Goal: Information Seeking & Learning: Learn about a topic

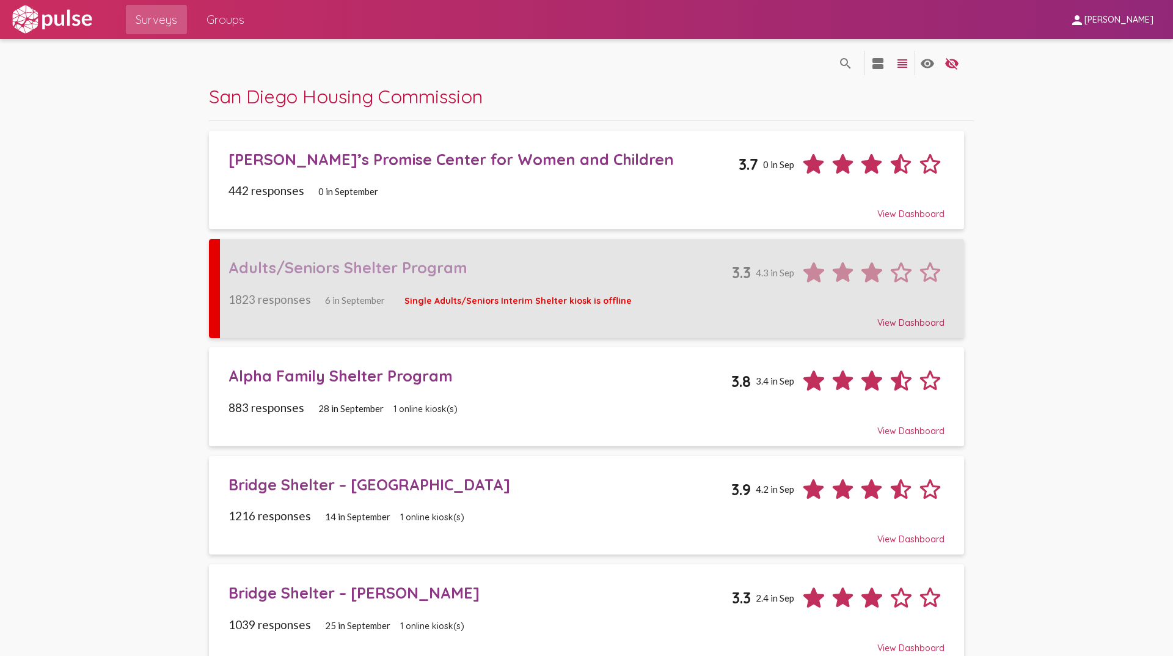
click at [259, 265] on div "Adults/Seniors Shelter Program" at bounding box center [481, 267] width 504 height 19
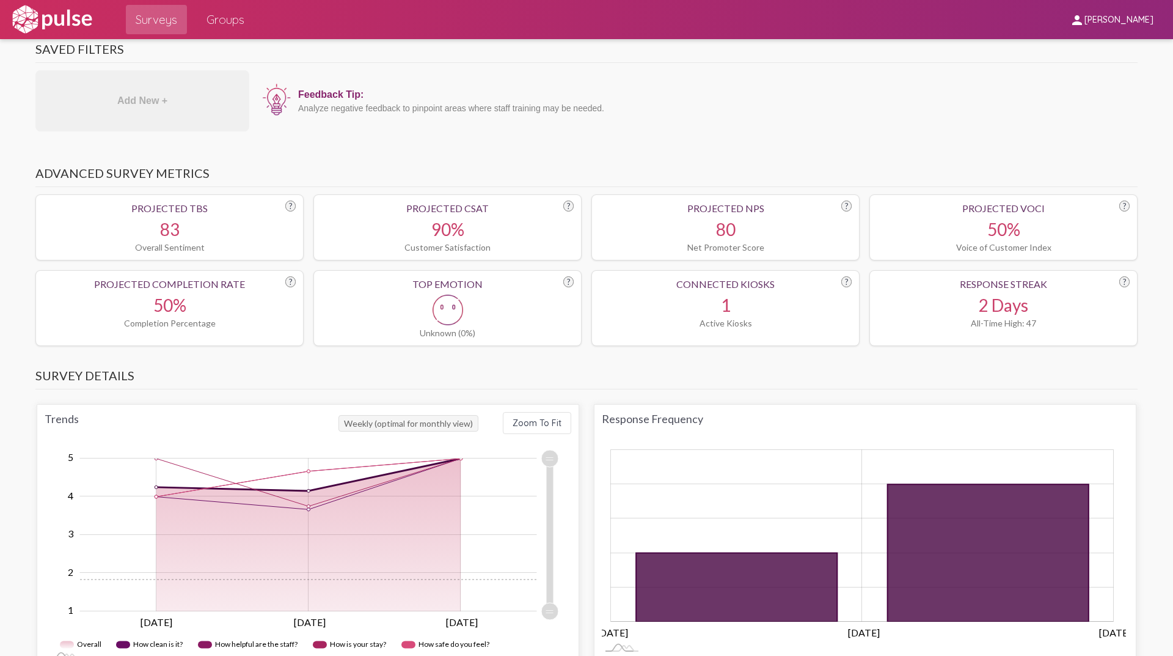
scroll to position [183, 0]
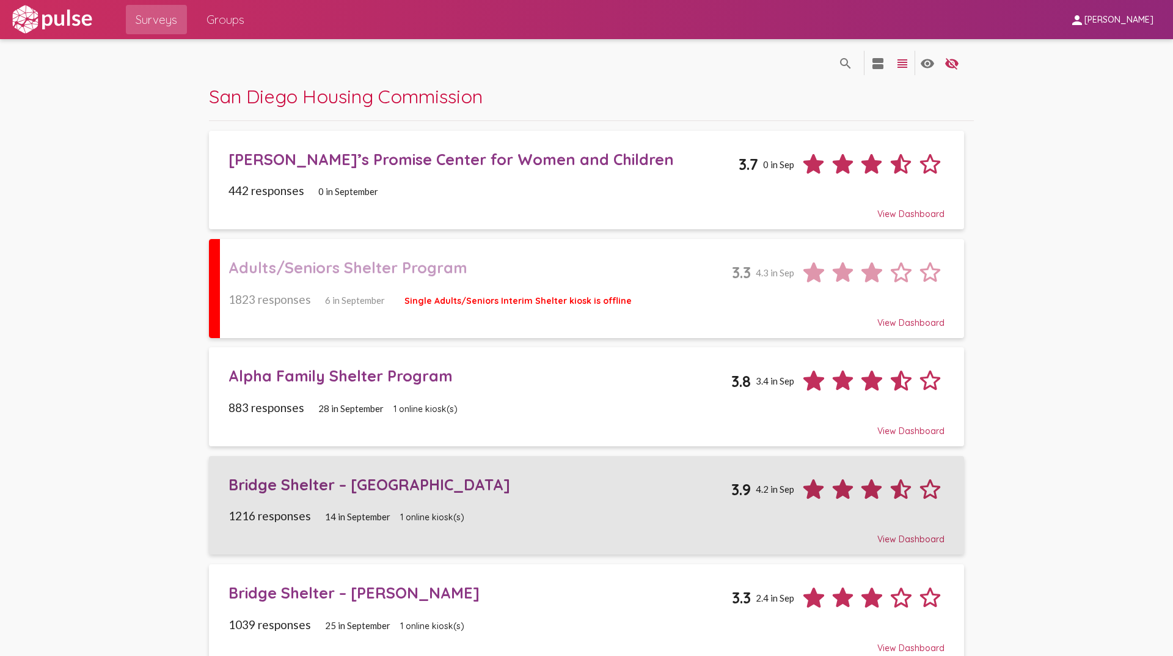
click at [274, 487] on div "Bridge Shelter – [GEOGRAPHIC_DATA]" at bounding box center [481, 484] width 504 height 19
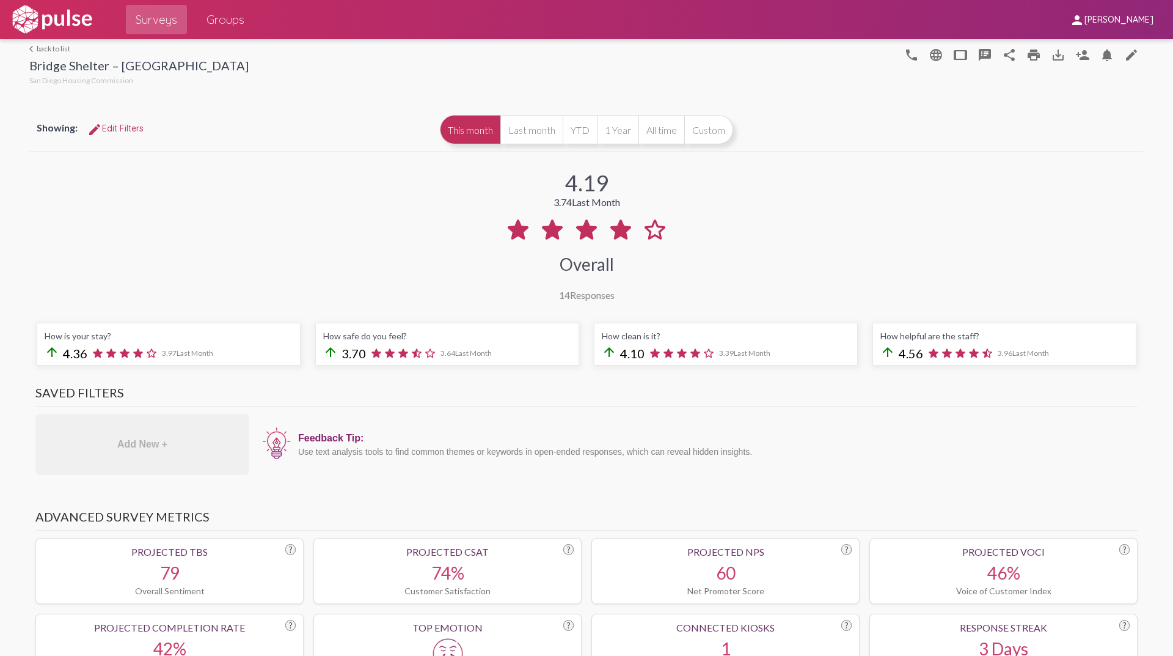
click at [284, 244] on div "4.19 3.74 Last Month Overall 14 Responses" at bounding box center [586, 228] width 1115 height 146
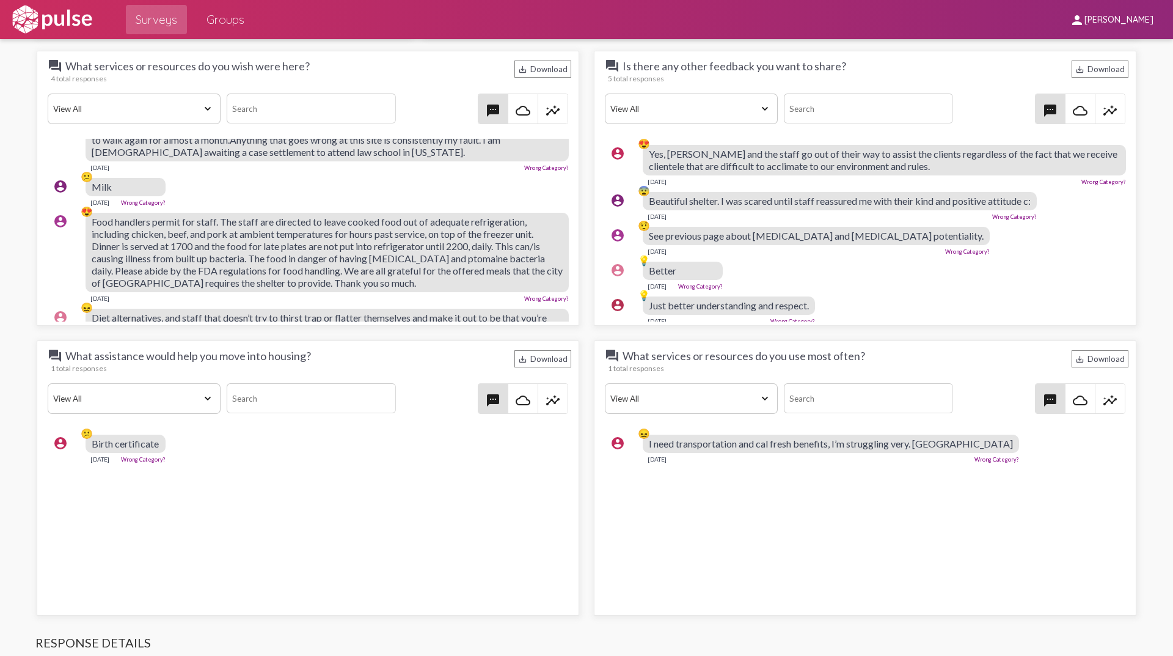
scroll to position [81, 0]
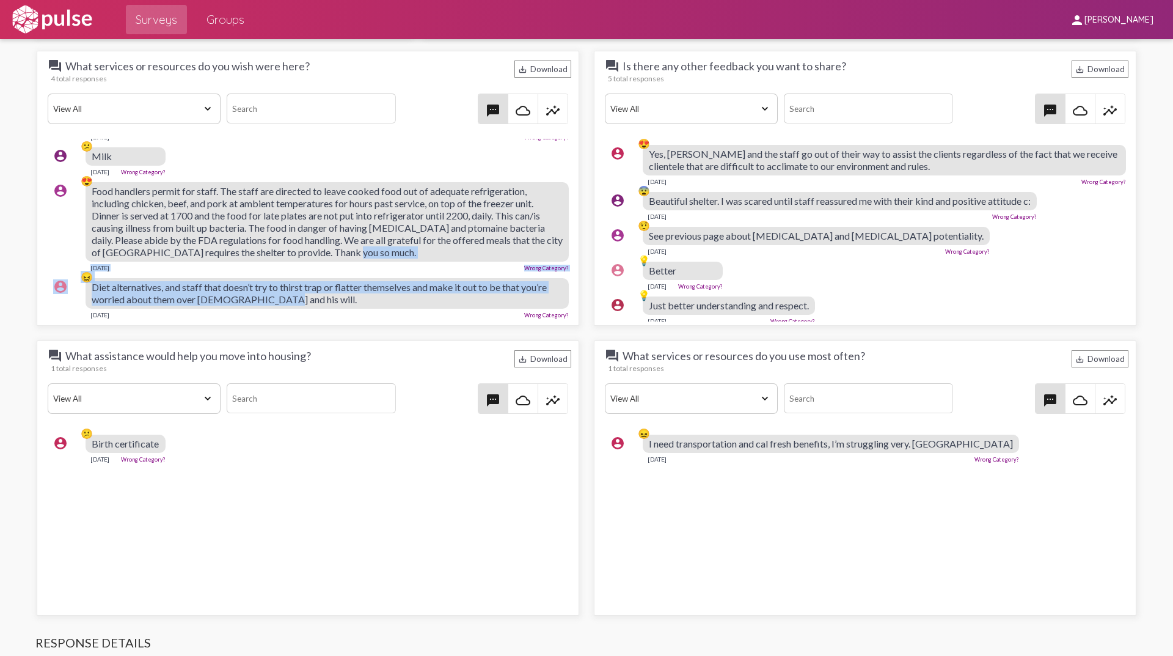
drag, startPoint x: 405, startPoint y: 303, endPoint x: 366, endPoint y: 301, distance: 39.1
click at [366, 301] on pulse-text-response-list "account_circle 😖 The reason for this note is due to [PERSON_NAME] bed 18 at [ST…" at bounding box center [308, 166] width 527 height 315
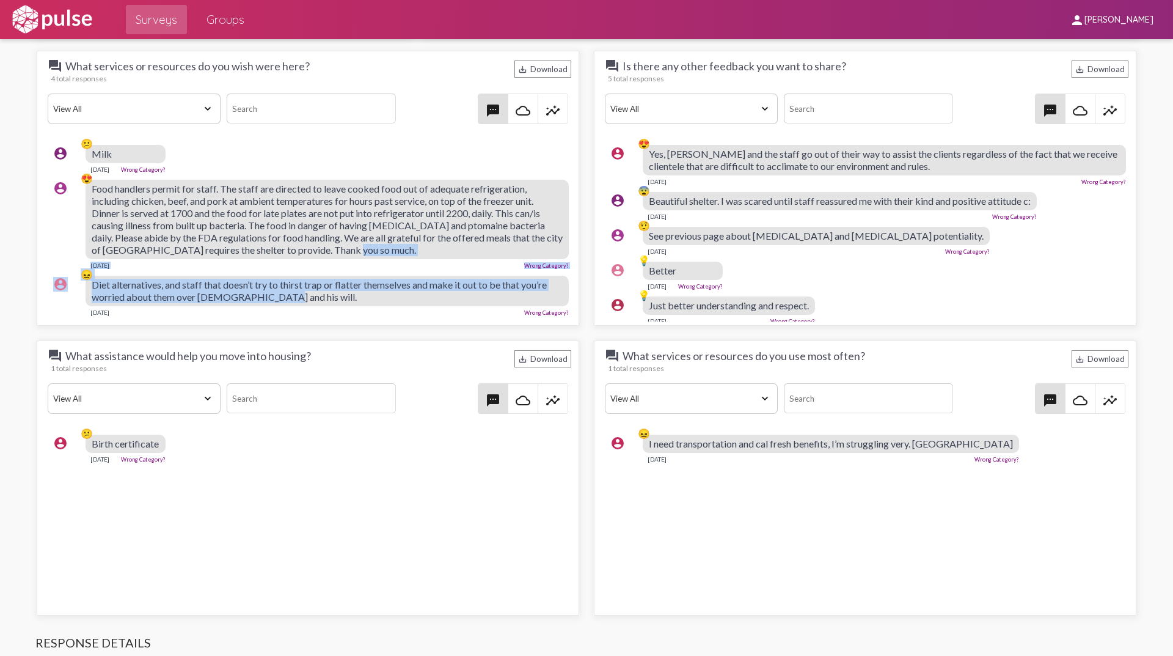
click at [314, 273] on div "account_circle 😖 Diet alternatives, and staff that doesn’t try to thirst trap o…" at bounding box center [311, 295] width 527 height 51
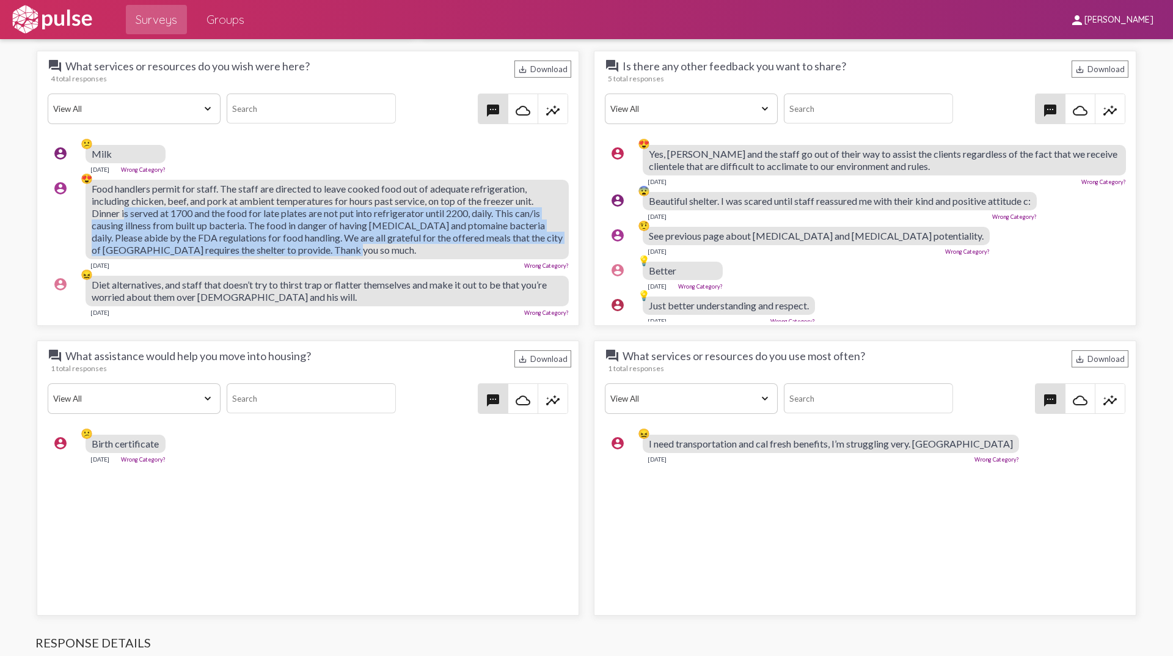
drag, startPoint x: 398, startPoint y: 248, endPoint x: 126, endPoint y: 213, distance: 274.2
click at [126, 213] on div "Food handlers permit for staff. The staff are directed to leave cooked food out…" at bounding box center [327, 219] width 483 height 79
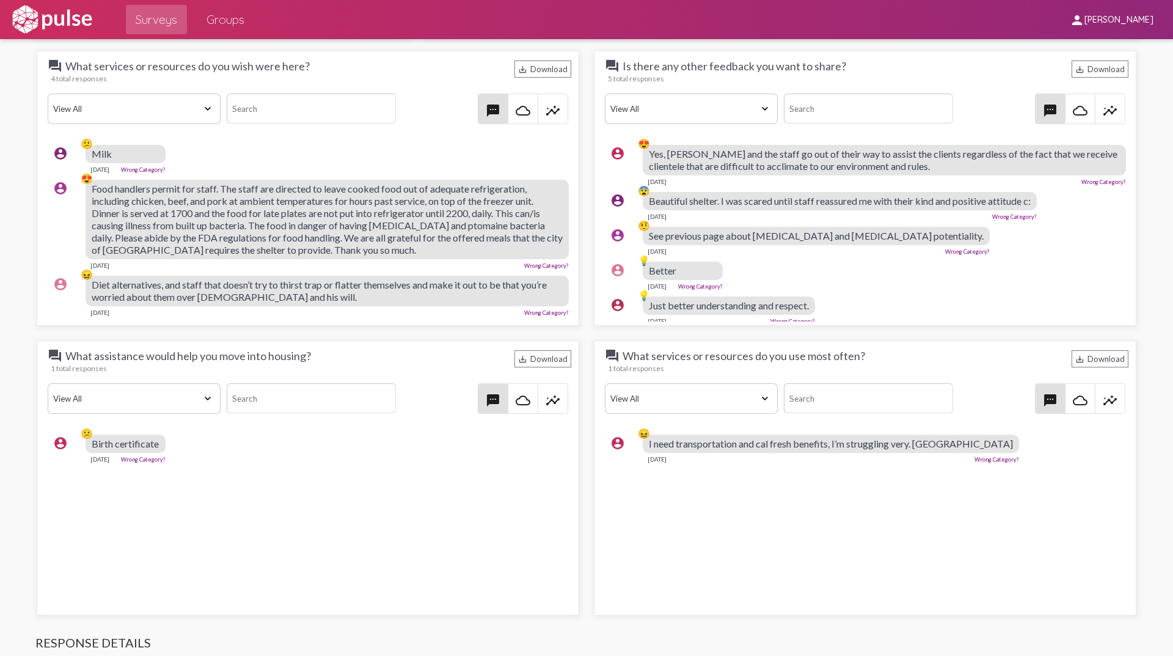
drag, startPoint x: 145, startPoint y: 255, endPoint x: 131, endPoint y: 256, distance: 14.7
click at [141, 259] on div "[DATE] Wrong Category?" at bounding box center [327, 264] width 483 height 10
drag, startPoint x: 128, startPoint y: 255, endPoint x: 69, endPoint y: 185, distance: 92.4
click at [69, 185] on div "account_circle 😍 Food handlers permit for staff. The staff are directed to leav…" at bounding box center [311, 224] width 527 height 100
click at [117, 191] on span "Food handlers permit for staff. The staff are directed to leave cooked food out…" at bounding box center [327, 219] width 471 height 73
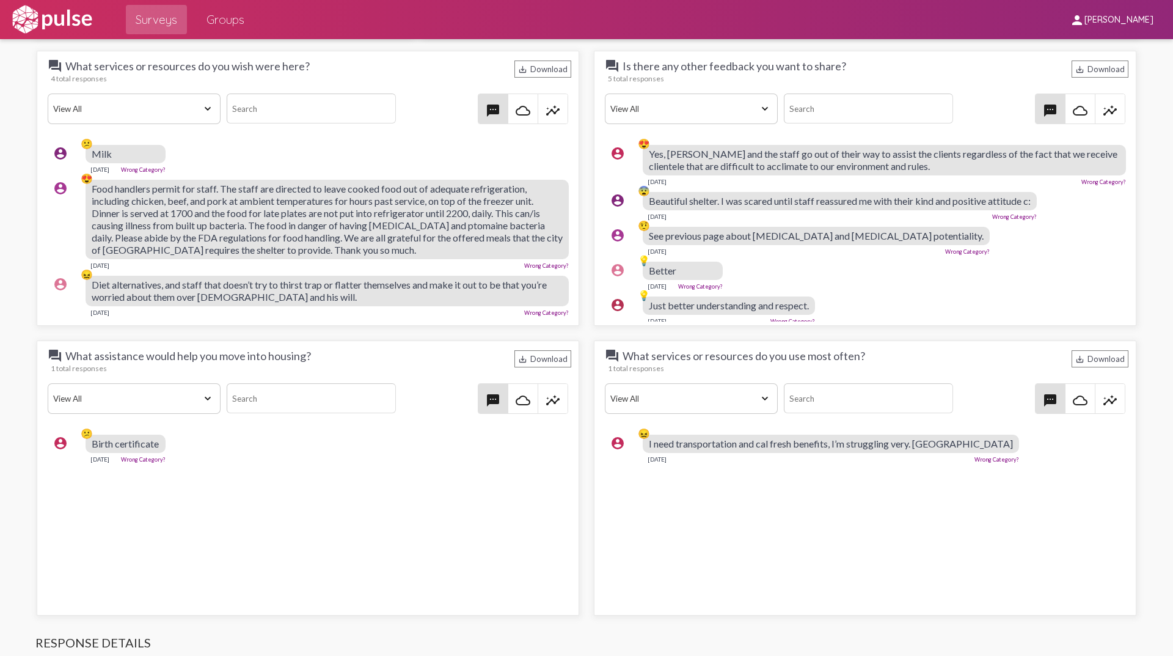
drag, startPoint x: 114, startPoint y: 255, endPoint x: 72, endPoint y: 188, distance: 79.7
click at [72, 188] on div "account_circle 😍 Food handlers permit for staff. The staff are directed to leav…" at bounding box center [311, 224] width 527 height 100
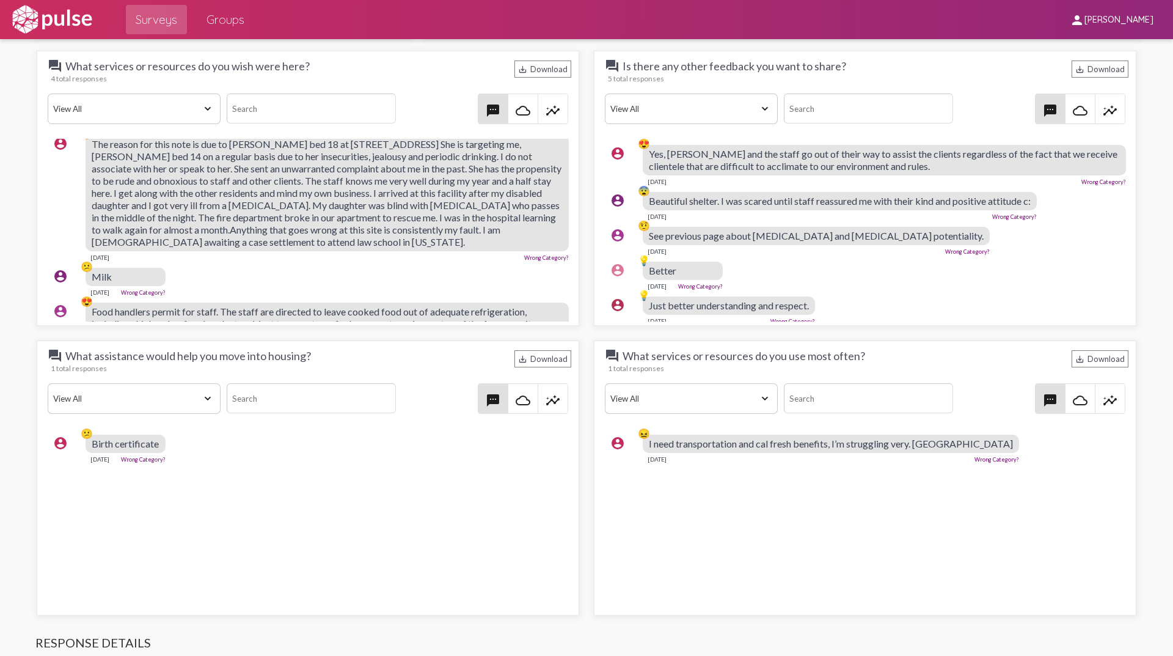
scroll to position [0, 0]
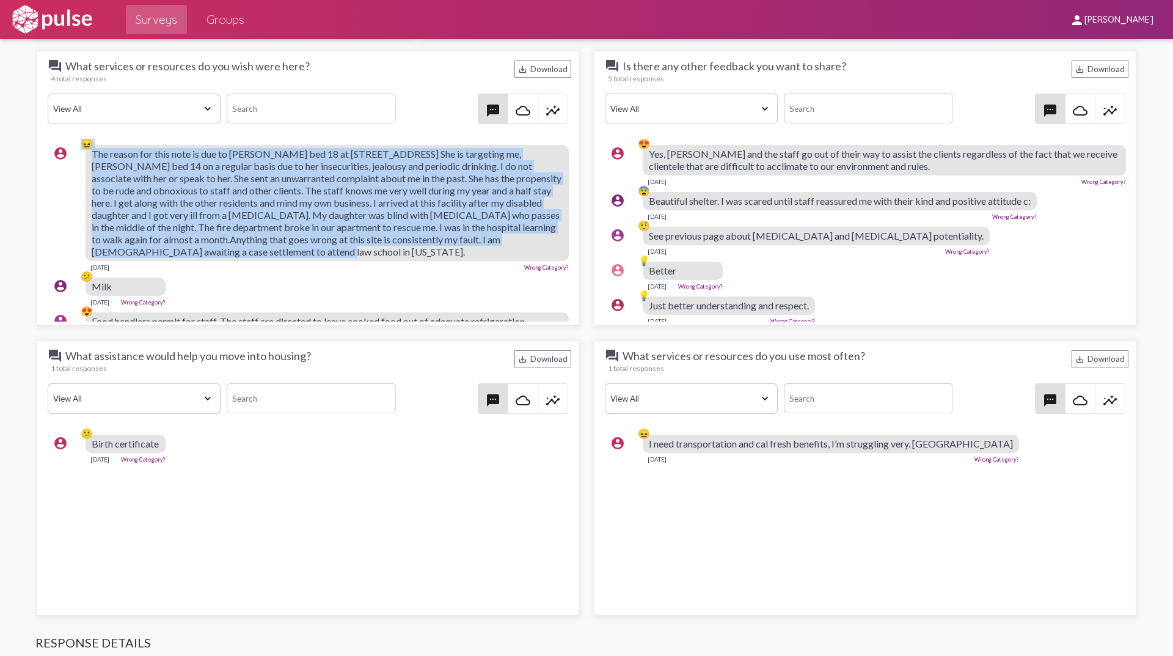
drag, startPoint x: 336, startPoint y: 250, endPoint x: 82, endPoint y: 157, distance: 270.7
click at [82, 157] on div "account_circle 😖 The reason for this note is due to [PERSON_NAME] bed 18 at [ST…" at bounding box center [311, 207] width 527 height 137
drag, startPoint x: 132, startPoint y: 265, endPoint x: 76, endPoint y: 268, distance: 55.7
click at [76, 268] on div "account_circle 😖 The reason for this note is due to [PERSON_NAME] bed 18 at [ST…" at bounding box center [311, 207] width 527 height 137
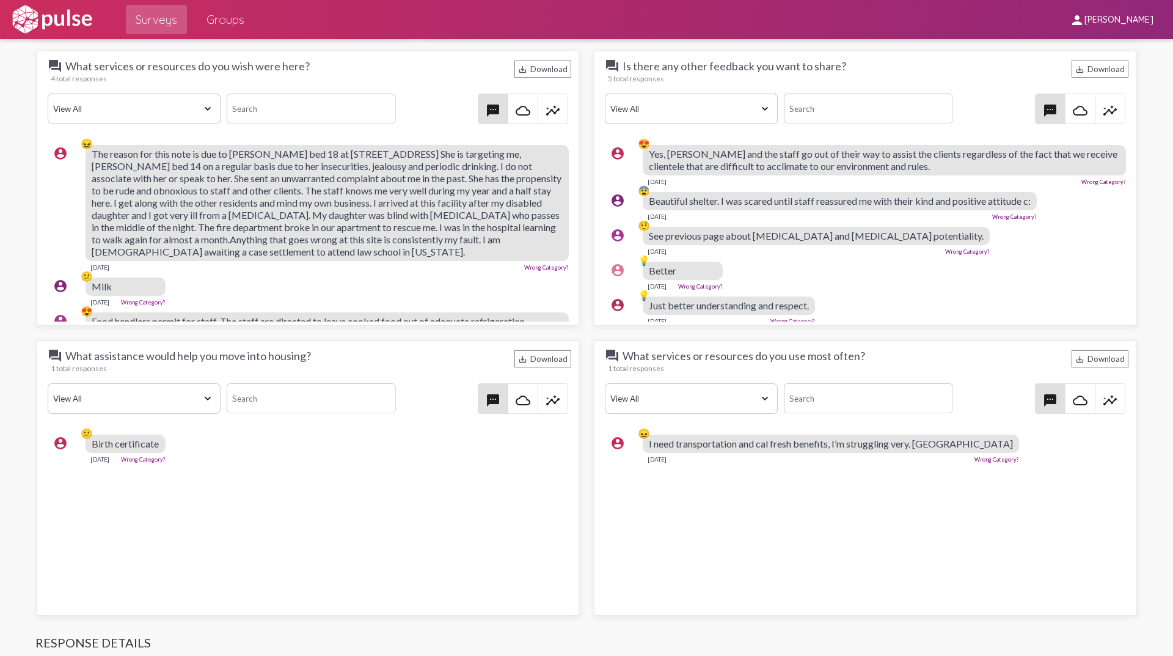
drag, startPoint x: 94, startPoint y: 266, endPoint x: 53, endPoint y: 250, distance: 43.9
click at [53, 251] on div "account_circle" at bounding box center [60, 208] width 15 height 125
click at [939, 173] on div "Yes, [PERSON_NAME] and the staff go out of their way to assist the clients rega…" at bounding box center [884, 160] width 483 height 31
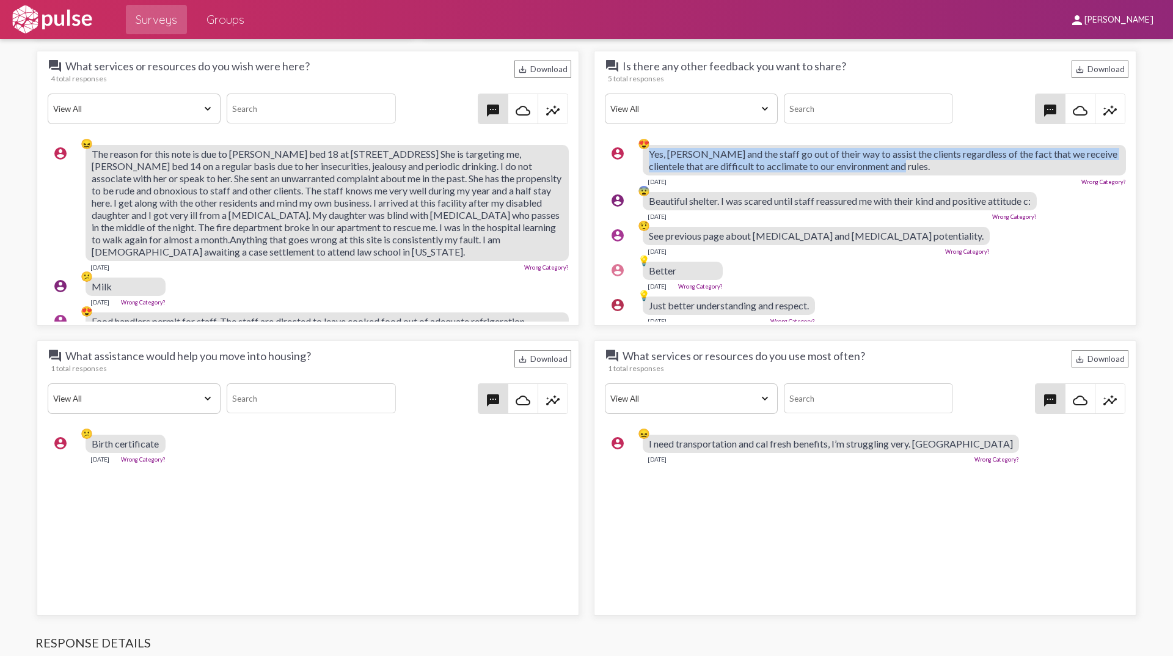
drag, startPoint x: 942, startPoint y: 168, endPoint x: 644, endPoint y: 153, distance: 298.7
click at [644, 153] on div "account_circle 😍 Yes, [PERSON_NAME] and the staff go out of their way to assist…" at bounding box center [868, 164] width 527 height 51
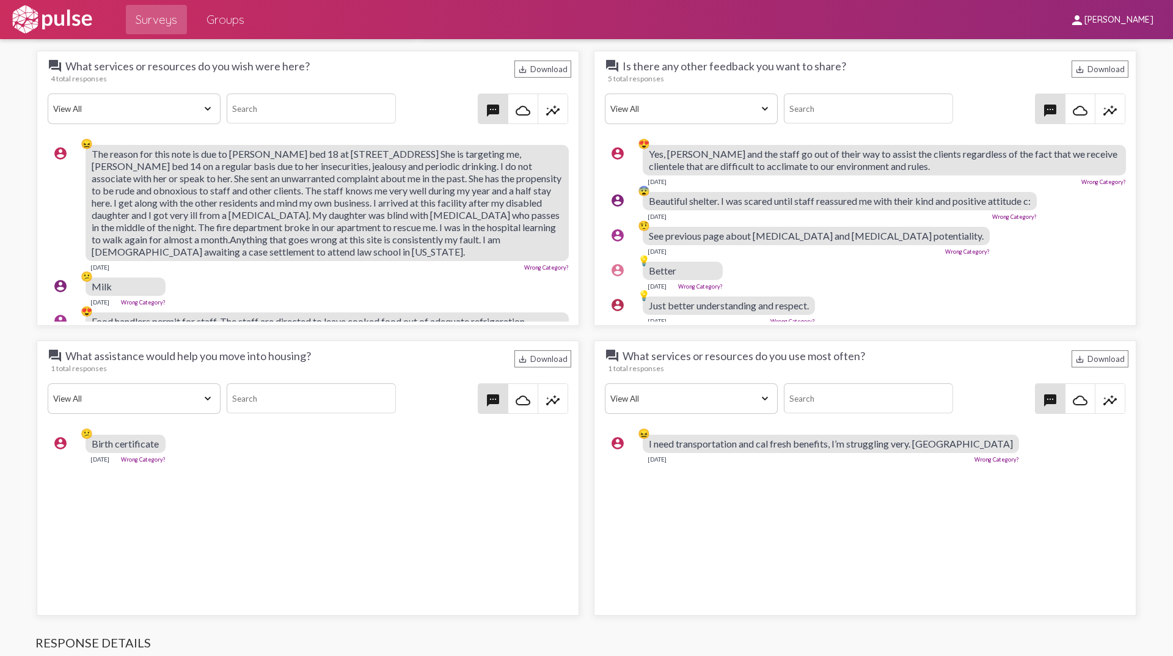
drag, startPoint x: 674, startPoint y: 176, endPoint x: 691, endPoint y: 178, distance: 16.7
click at [675, 176] on div "[DATE] Wrong Category?" at bounding box center [884, 180] width 483 height 10
drag, startPoint x: 658, startPoint y: 183, endPoint x: 632, endPoint y: 167, distance: 30.7
click at [632, 167] on div "account_circle 😍 Yes, [PERSON_NAME] and the staff go out of their way to assist…" at bounding box center [868, 164] width 527 height 51
copy div "😍 Yes, [PERSON_NAME] and the staff go out of their way to assist the clients re…"
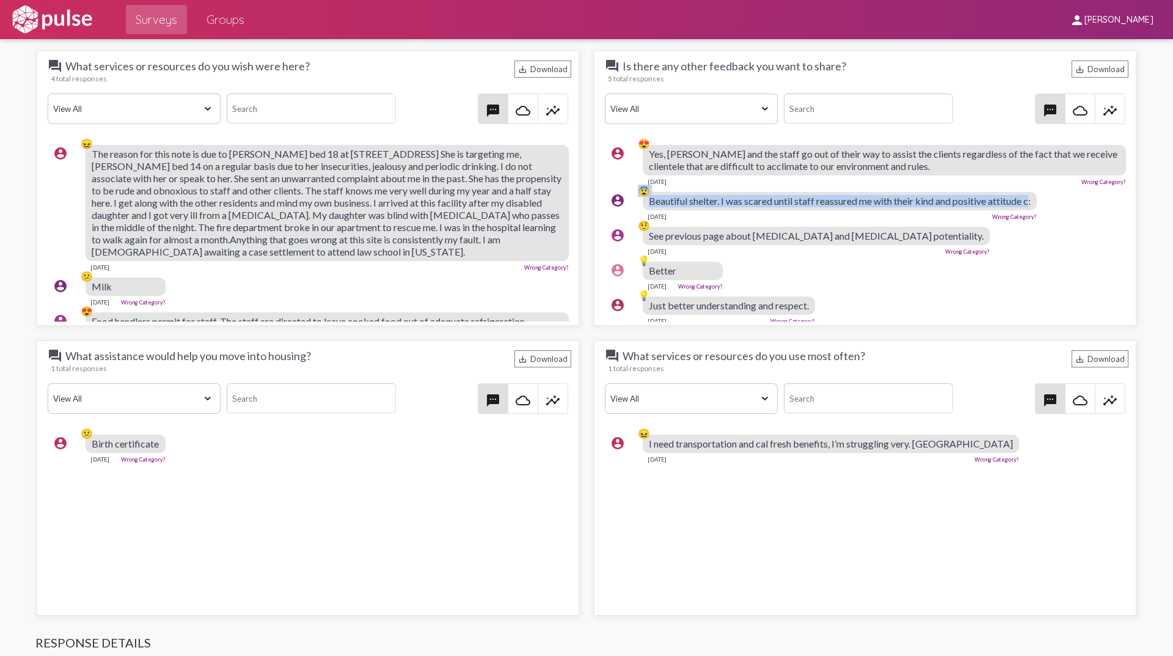
drag, startPoint x: 1035, startPoint y: 201, endPoint x: 620, endPoint y: 210, distance: 415.1
click at [620, 210] on div "account_circle 😨 Beautiful shelter. I was scared until staff reassured me with …" at bounding box center [868, 205] width 527 height 39
click at [685, 213] on div "[DATE] Wrong Category?" at bounding box center [840, 215] width 394 height 10
drag, startPoint x: 671, startPoint y: 216, endPoint x: 642, endPoint y: 205, distance: 30.5
click at [642, 205] on div "account_circle 😨 Beautiful shelter. I was scared until staff reassured me with …" at bounding box center [868, 205] width 527 height 39
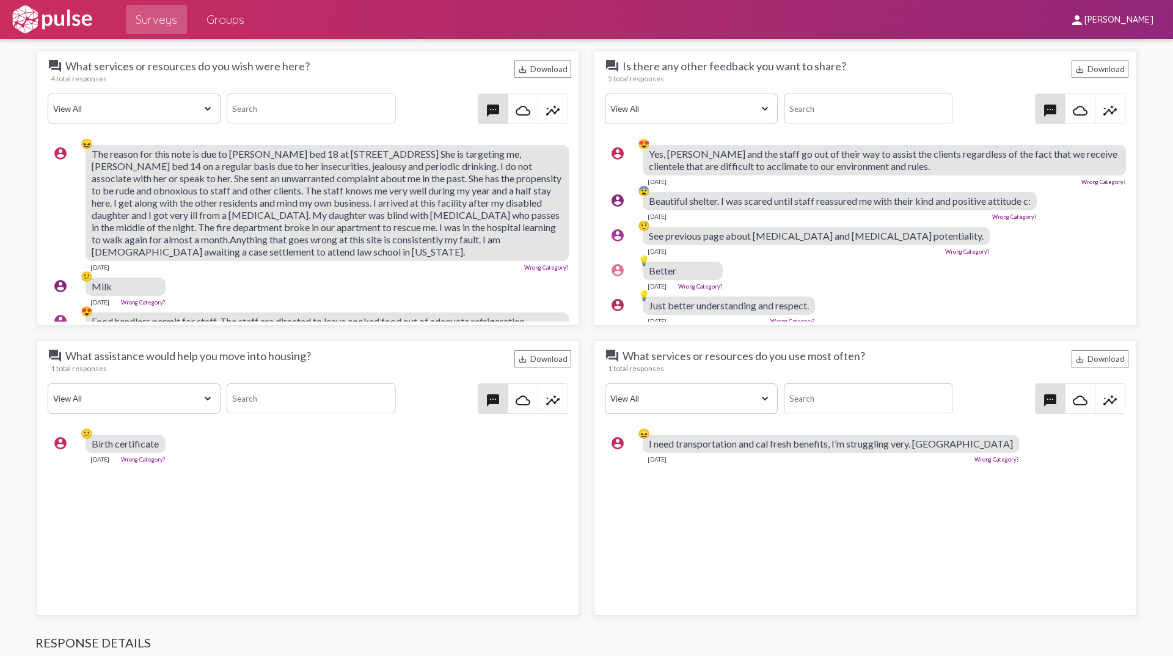
copy div "😨 Beautiful shelter. I was scared until staff reassured me with their kind and …"
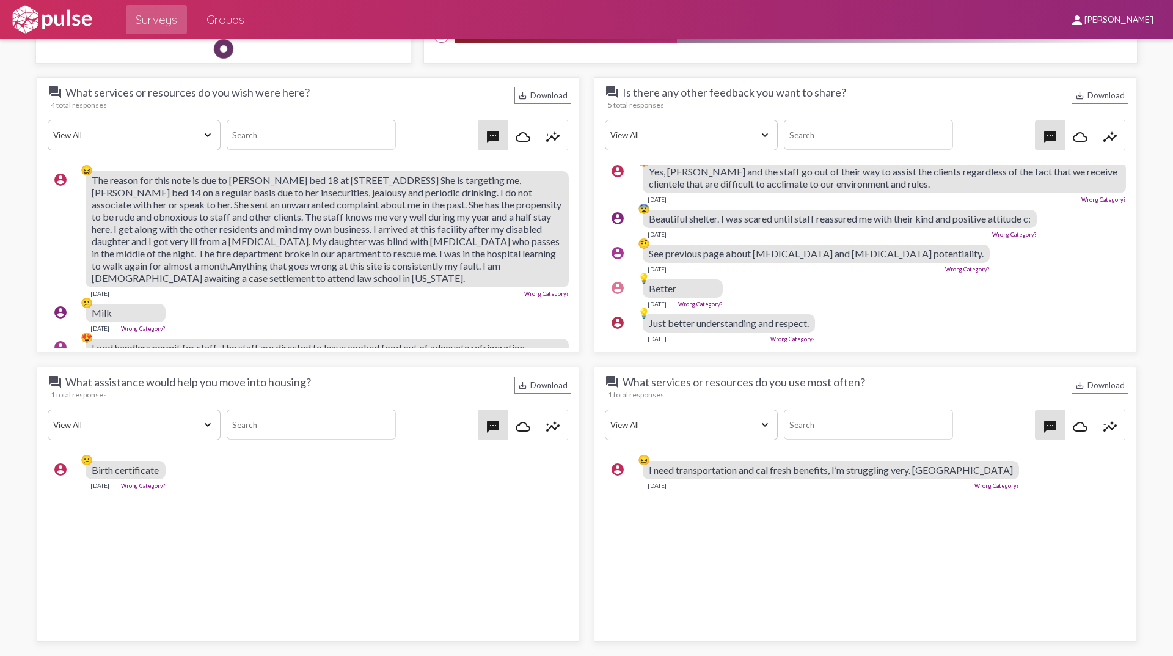
scroll to position [1161, 0]
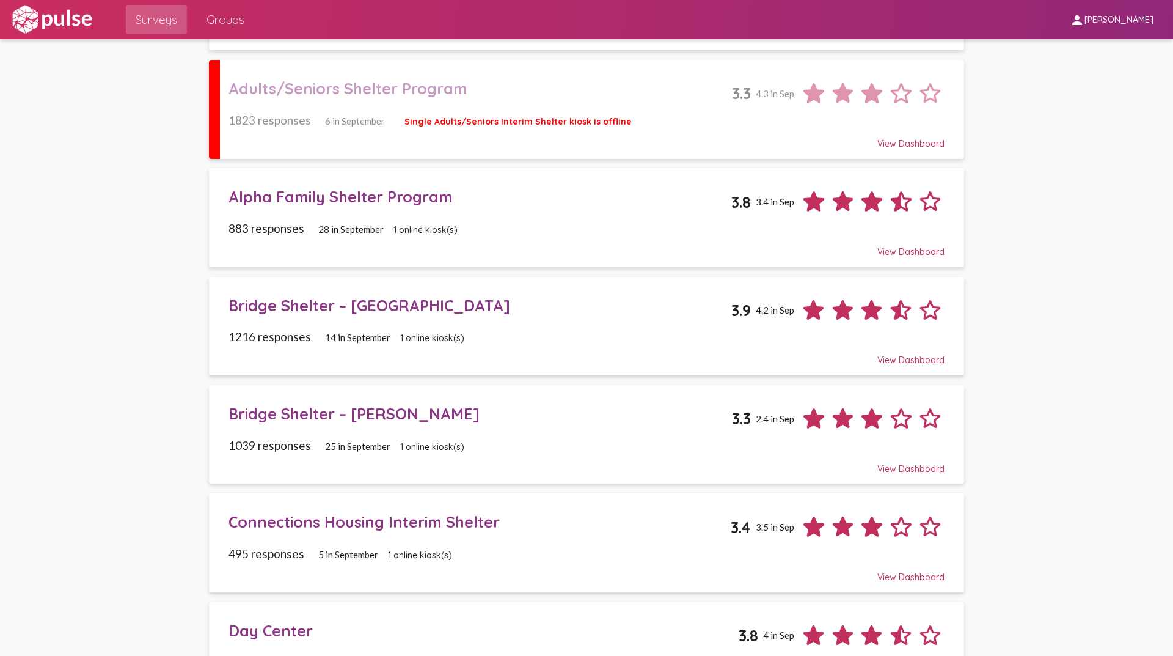
scroll to position [183, 0]
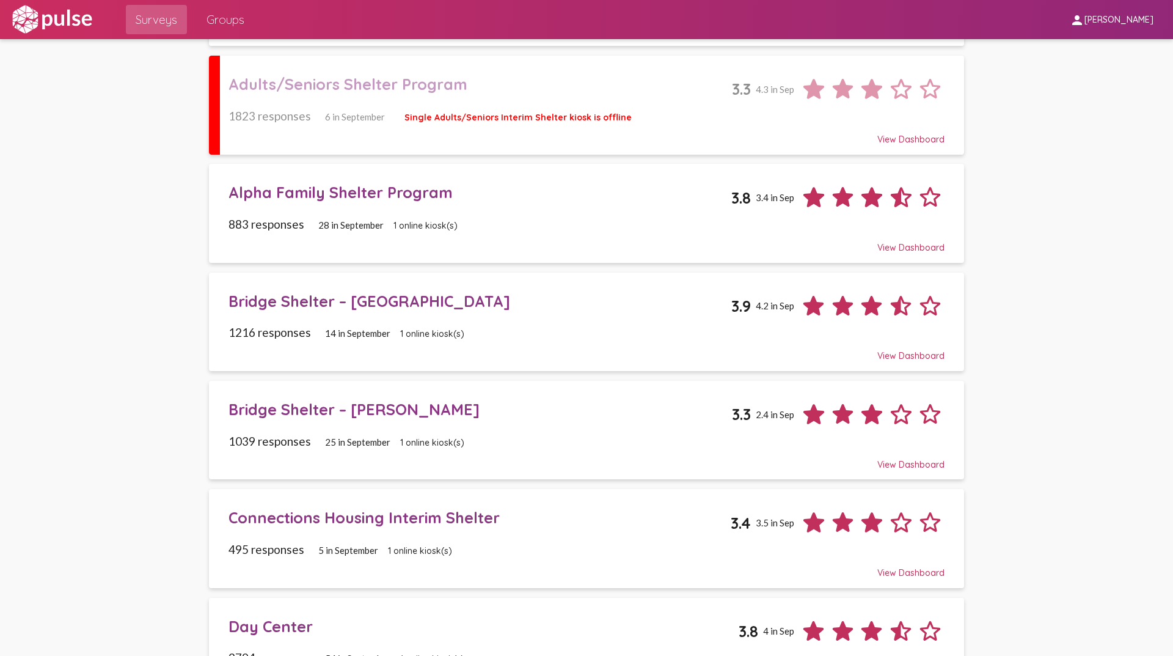
click at [322, 408] on div "Bridge Shelter – [PERSON_NAME]" at bounding box center [481, 409] width 504 height 19
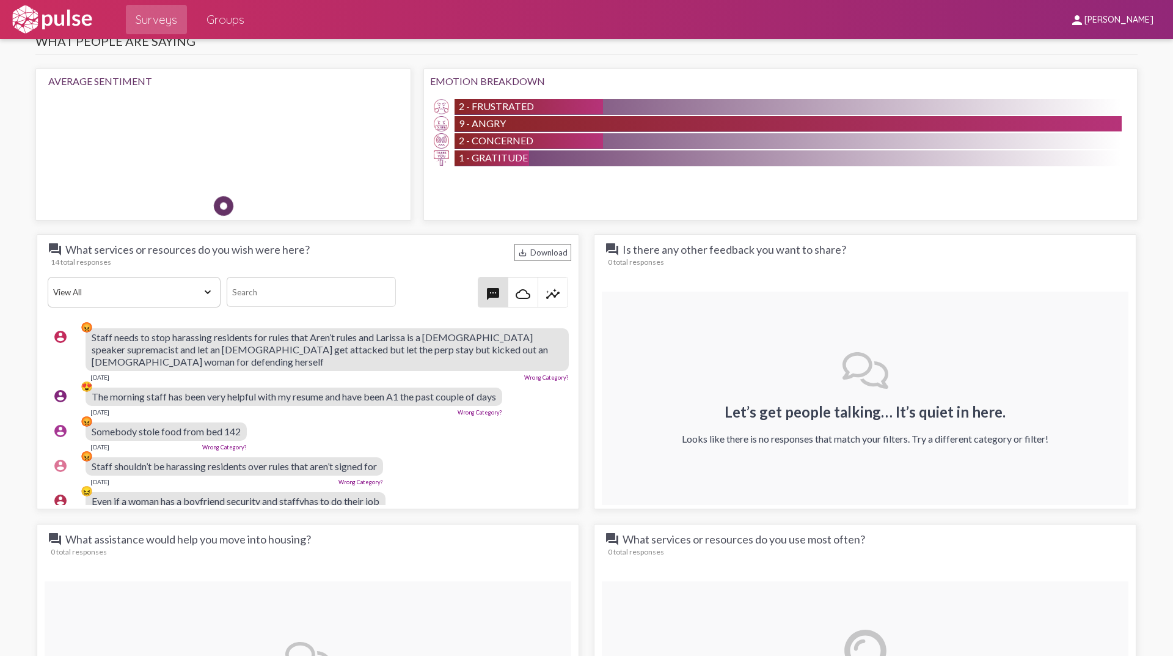
drag, startPoint x: 120, startPoint y: 488, endPoint x: 37, endPoint y: 292, distance: 212.5
click at [37, 292] on div "question_answer What services or resources do you wish were here? save_alt Down…" at bounding box center [308, 371] width 543 height 275
copy div "Lore Ips Dolorsit Ametcon Adipisci Elits Doe Temporincid Utlab Etdolor Magnaal …"
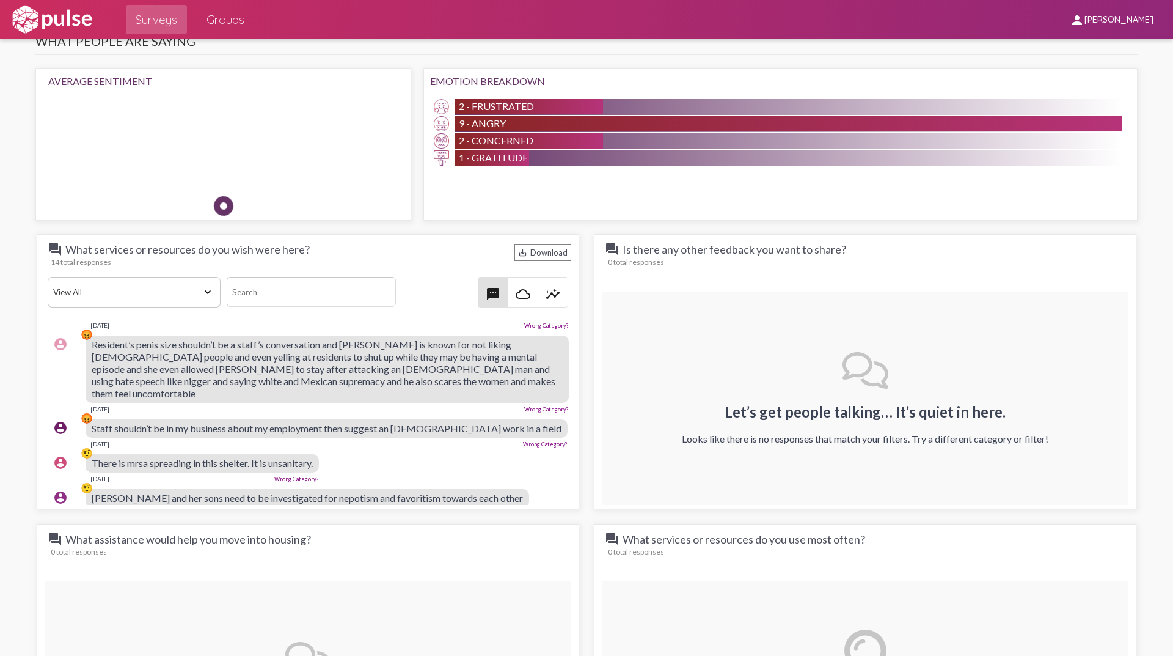
scroll to position [405, 0]
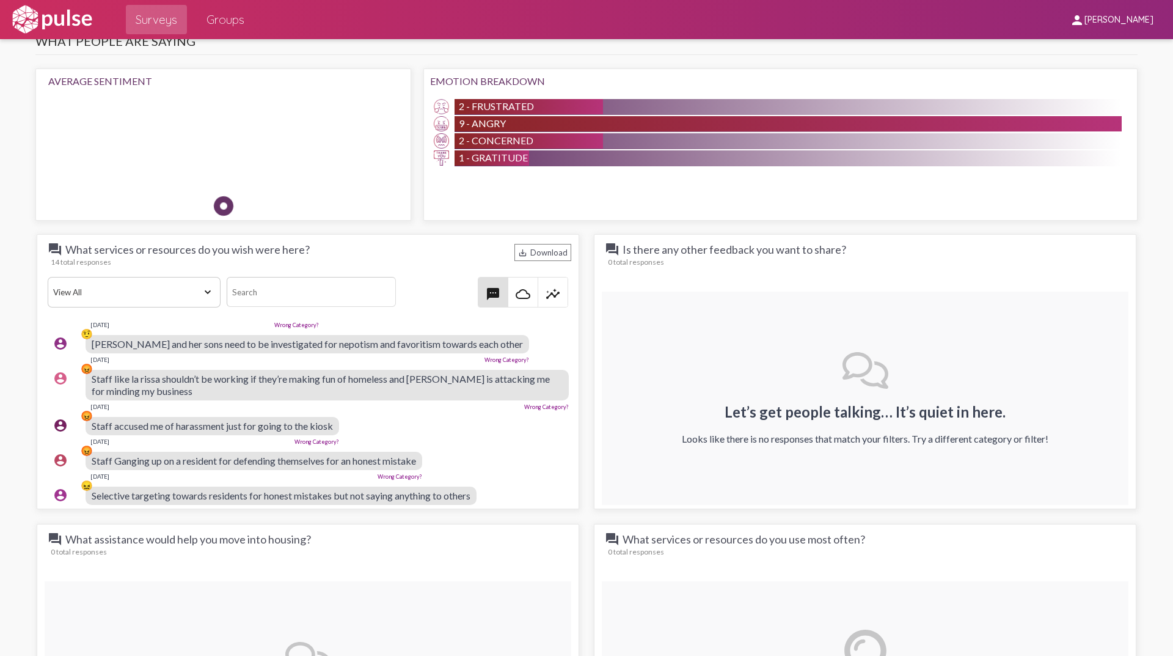
drag, startPoint x: 508, startPoint y: 419, endPoint x: 432, endPoint y: 444, distance: 79.6
click at [508, 419] on div "account_circle 😡 Staff accused me of harassment just for going to the kiosk [DA…" at bounding box center [311, 430] width 527 height 39
drag, startPoint x: 421, startPoint y: 437, endPoint x: 406, endPoint y: 437, distance: 14.1
click at [416, 455] on span "Staff Ganging up on a resident for defending themselves for an honest mistake" at bounding box center [254, 461] width 325 height 12
drag, startPoint x: 123, startPoint y: 452, endPoint x: 88, endPoint y: 438, distance: 38.1
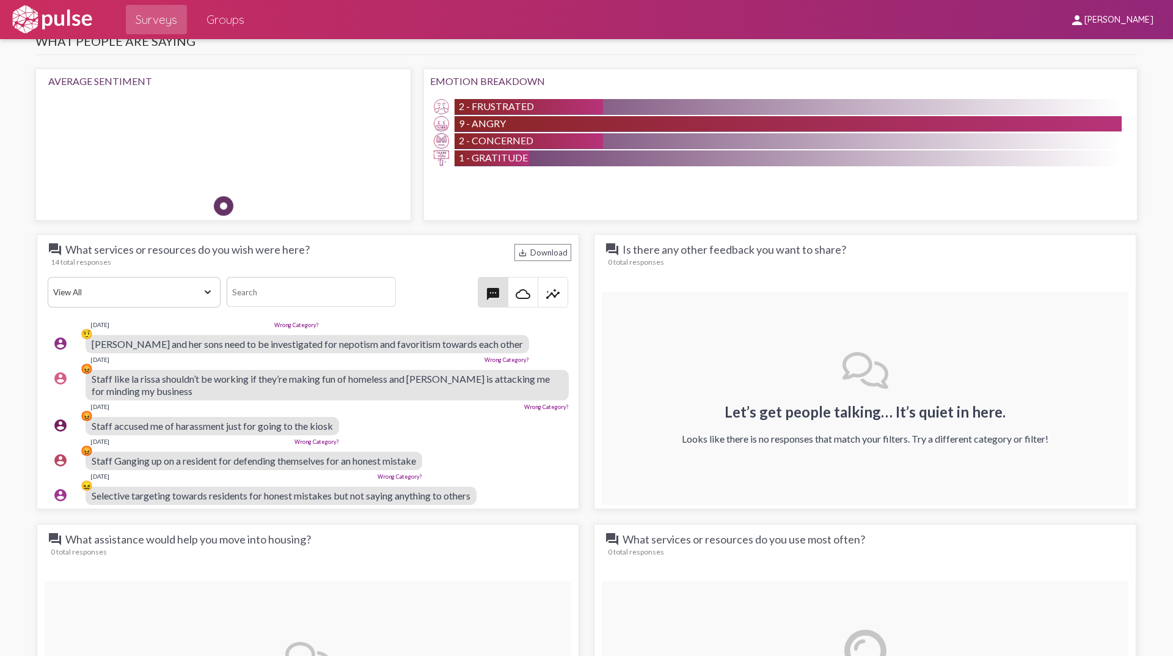
click at [88, 446] on div "account_circle 😡 Staff Ganging up on a resident for defending themselves for an…" at bounding box center [311, 465] width 527 height 39
copy div "😡 Staff Ganging up on a resident for defending themselves for an honest mistake…"
drag, startPoint x: 191, startPoint y: 419, endPoint x: 200, endPoint y: 415, distance: 9.9
click at [191, 435] on div "[DATE] Wrong Category?" at bounding box center [213, 440] width 254 height 10
drag, startPoint x: 332, startPoint y: 400, endPoint x: 215, endPoint y: 402, distance: 117.4
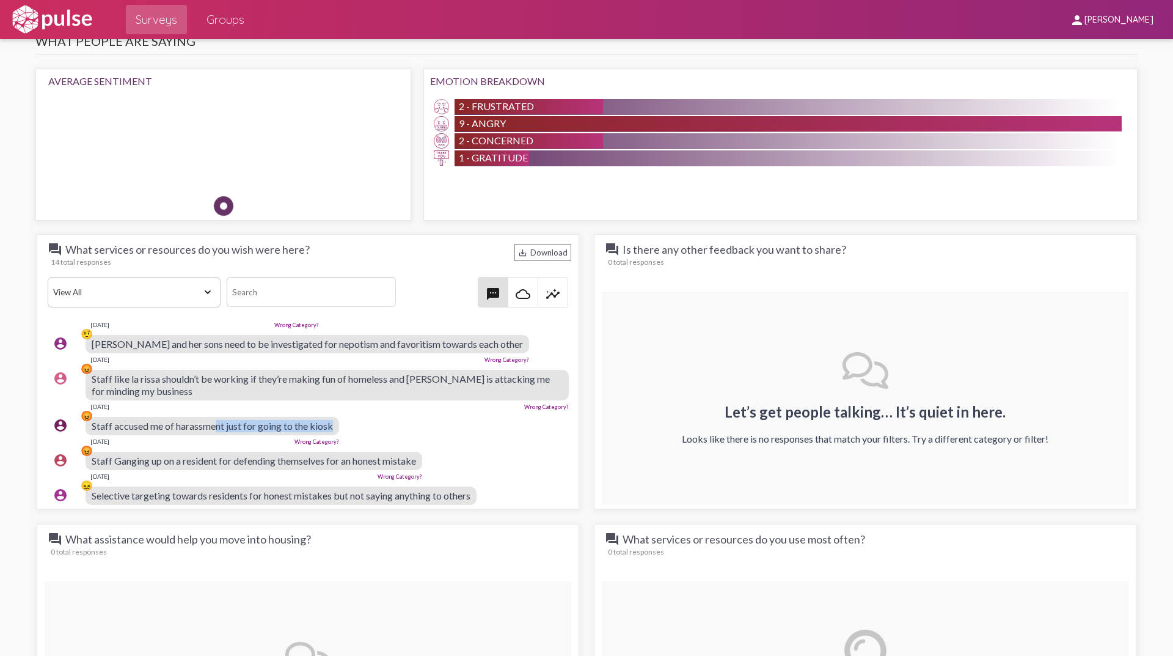
click at [215, 420] on span "Staff accused me of harassment just for going to the kiosk" at bounding box center [212, 426] width 241 height 12
drag, startPoint x: 142, startPoint y: 414, endPoint x: 122, endPoint y: 418, distance: 20.0
click at [137, 435] on div "[DATE] Wrong Category?" at bounding box center [213, 440] width 254 height 10
drag, startPoint x: 118, startPoint y: 414, endPoint x: 90, endPoint y: 403, distance: 30.4
click at [90, 411] on div "account_circle 😡 Staff accused me of harassment just for going to the kiosk [DA…" at bounding box center [311, 430] width 527 height 39
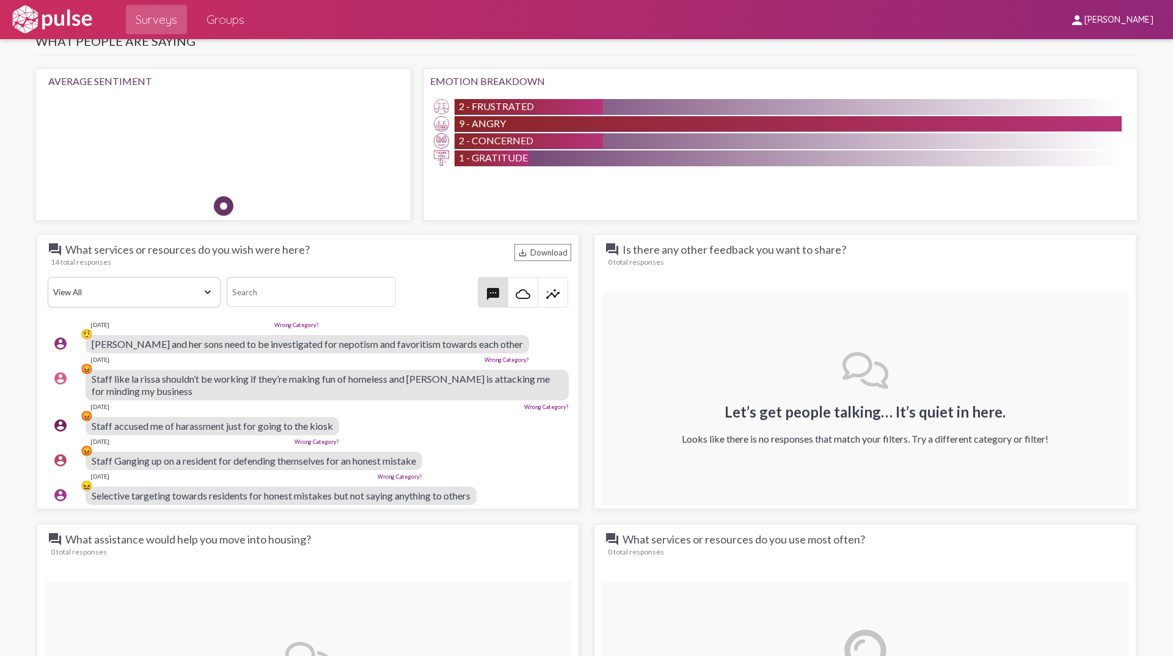
copy div "😡 Staff accused me of harassment just for going to the kiosk [DATE], 202"
drag, startPoint x: 378, startPoint y: 399, endPoint x: 365, endPoint y: 400, distance: 12.8
click at [378, 411] on div "account_circle 😡 Staff accused me of harassment just for going to the kiosk [DA…" at bounding box center [311, 430] width 527 height 39
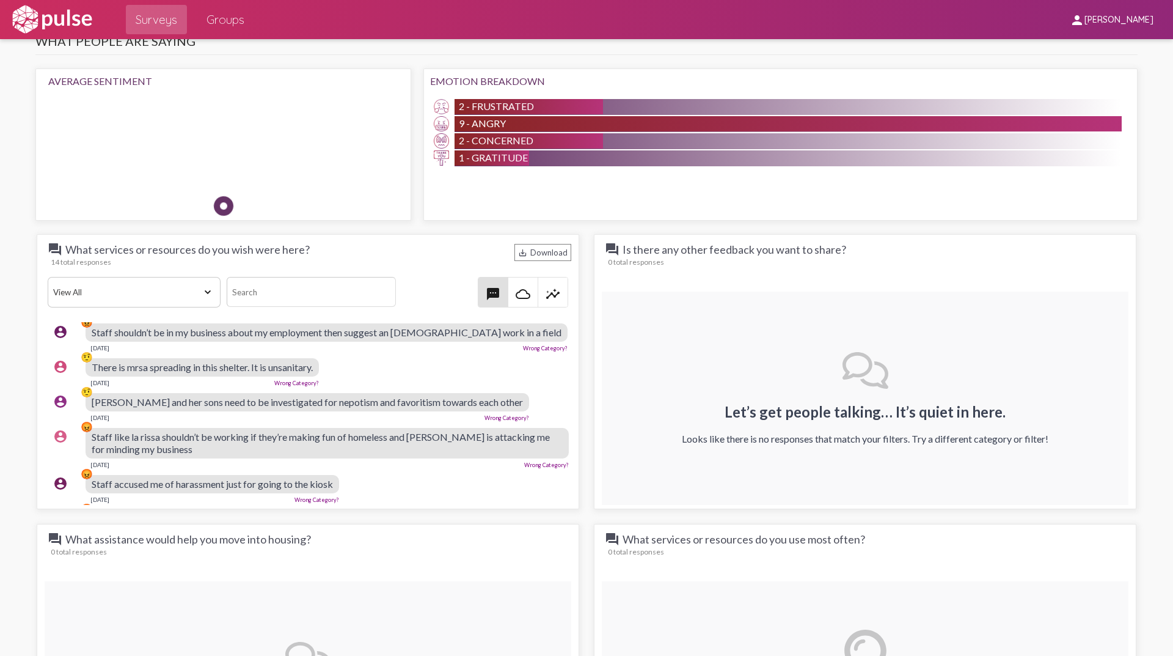
scroll to position [343, 0]
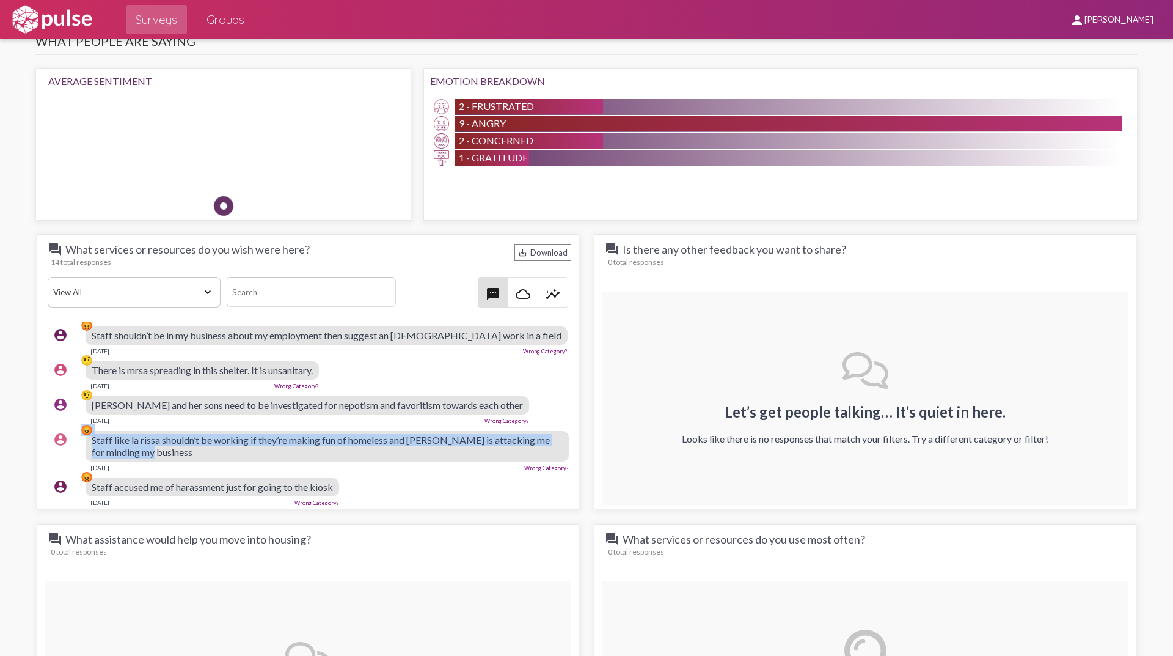
drag, startPoint x: 143, startPoint y: 430, endPoint x: 75, endPoint y: 419, distance: 69.4
click at [75, 425] on div "account_circle 😡 Staff like la rissa shouldn’t be working if they’re making fun…" at bounding box center [311, 450] width 527 height 51
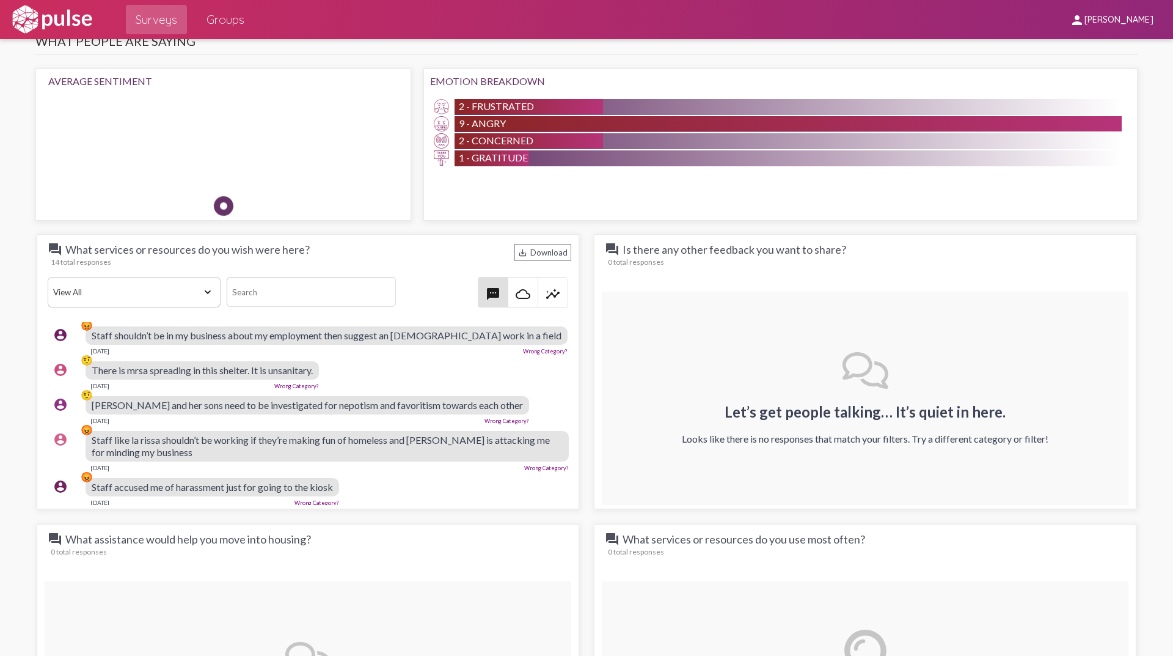
click at [125, 461] on div "[DATE] Wrong Category?" at bounding box center [327, 466] width 483 height 10
drag, startPoint x: 120, startPoint y: 443, endPoint x: 86, endPoint y: 425, distance: 38.8
click at [86, 425] on div "account_circle 😡 Staff like la rissa shouldn’t be working if they’re making fun…" at bounding box center [311, 450] width 527 height 51
copy div "😡 Staff like la rissa shouldn’t be working if they’re making fun of homeless an…"
click at [249, 399] on span "[PERSON_NAME] and her sons need to be investigated for nepotism and favoritism …" at bounding box center [308, 405] width 432 height 12
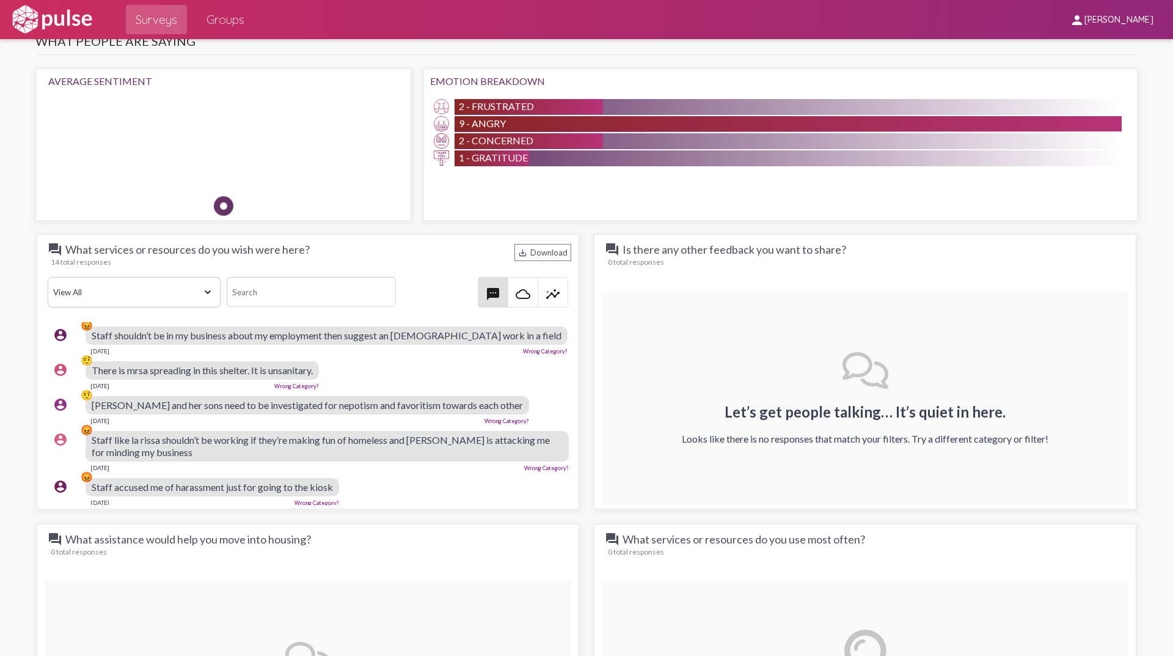
drag, startPoint x: 120, startPoint y: 398, endPoint x: 92, endPoint y: 384, distance: 31.2
click at [92, 391] on div "account_circle 🤨 [PERSON_NAME] and her sons need to be investigated for nepotis…" at bounding box center [311, 410] width 527 height 39
copy div "🤨 [PERSON_NAME] and her sons need to be investigated for nepotism and favoritis…"
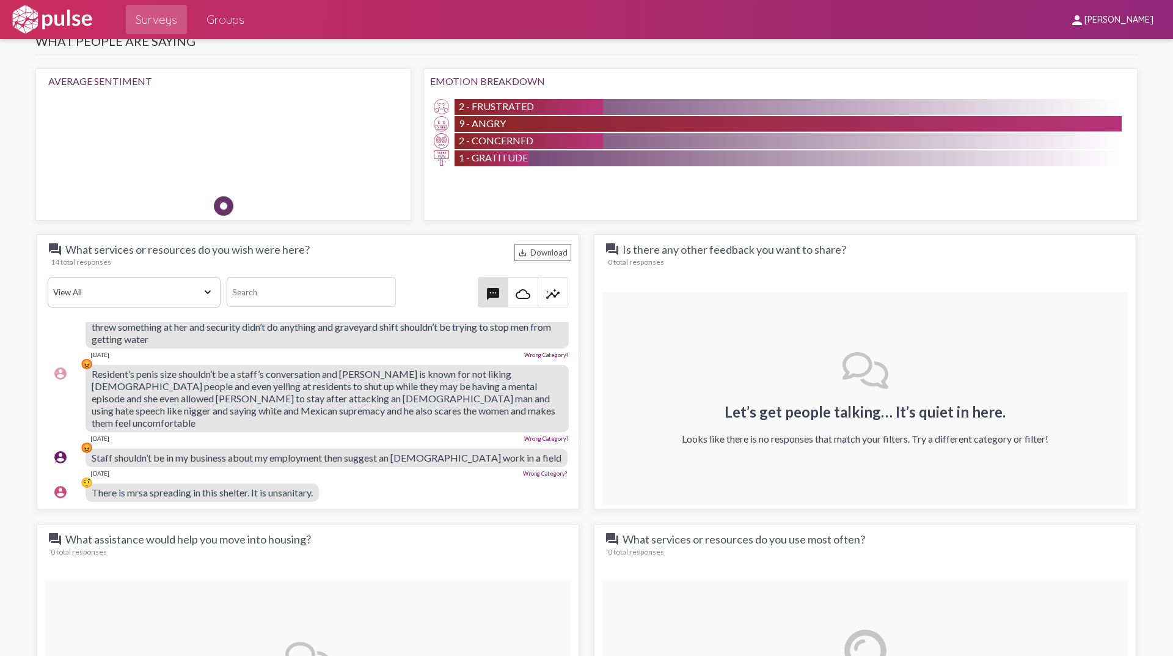
drag, startPoint x: 119, startPoint y: 483, endPoint x: 89, endPoint y: 471, distance: 32.3
click at [89, 478] on div "account_circle 🤨 There is mrsa spreading in this shelter. It is unsanitary. [DA…" at bounding box center [311, 497] width 527 height 39
copy div "🤨 There is mrsa spreading in this shelter. It is unsanitary. [DATE]"
click at [278, 467] on div "[DATE] Wrong Category?" at bounding box center [327, 472] width 482 height 10
drag, startPoint x: 104, startPoint y: 447, endPoint x: 93, endPoint y: 438, distance: 14.3
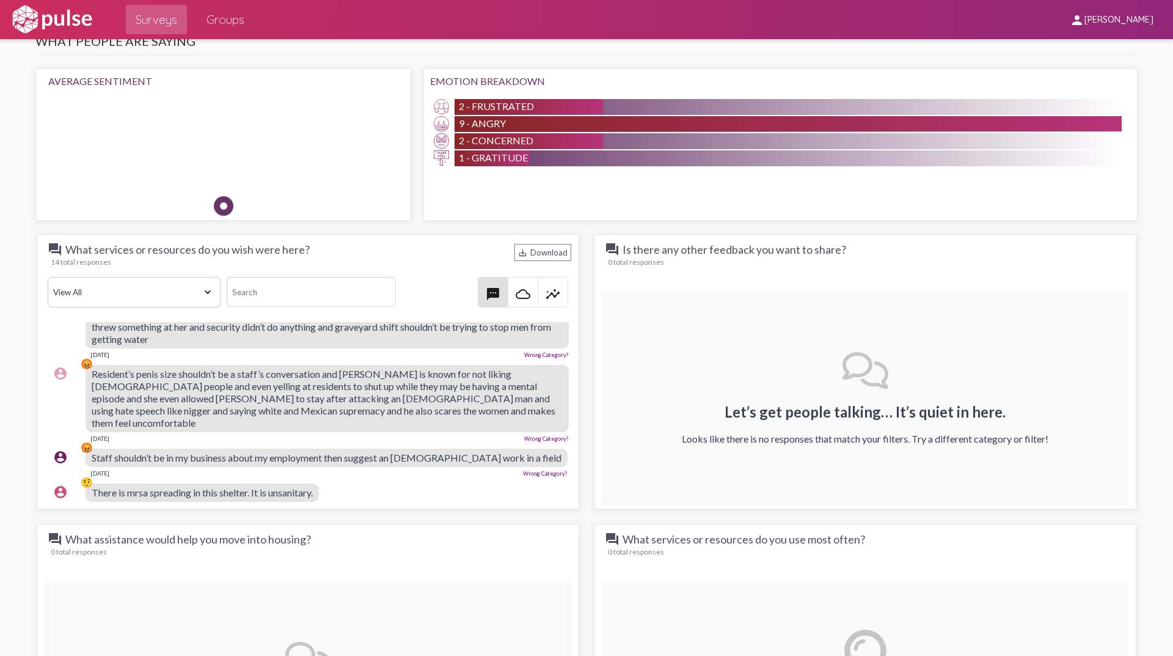
click at [93, 449] on div "Staff shouldn’t be in my business about my employment then suggest an [DEMOGRAP…" at bounding box center [327, 463] width 482 height 28
drag, startPoint x: 108, startPoint y: 436, endPoint x: 115, endPoint y: 421, distance: 17.5
click at [111, 449] on div "Staff shouldn’t be in my business about my employment then suggest an [DEMOGRAP…" at bounding box center [327, 458] width 482 height 18
drag, startPoint x: 120, startPoint y: 414, endPoint x: 88, endPoint y: 371, distance: 53.7
click at [88, 371] on div "account_circle 😡 Resident’s penis size shouldn’t be a staff’s conversation and …" at bounding box center [311, 403] width 527 height 88
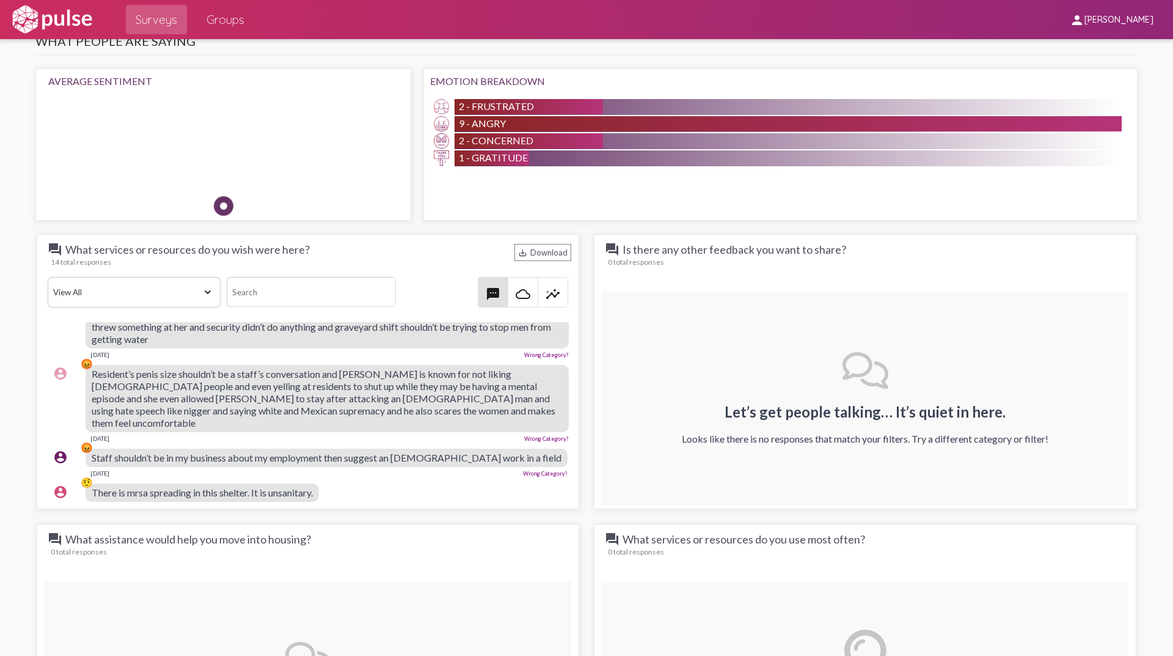
copy div "😡 Resident’s penis size shouldn’t be a staff’s conversation and [PERSON_NAME] i…"
click at [336, 467] on div "[DATE] Wrong Category?" at bounding box center [327, 472] width 482 height 10
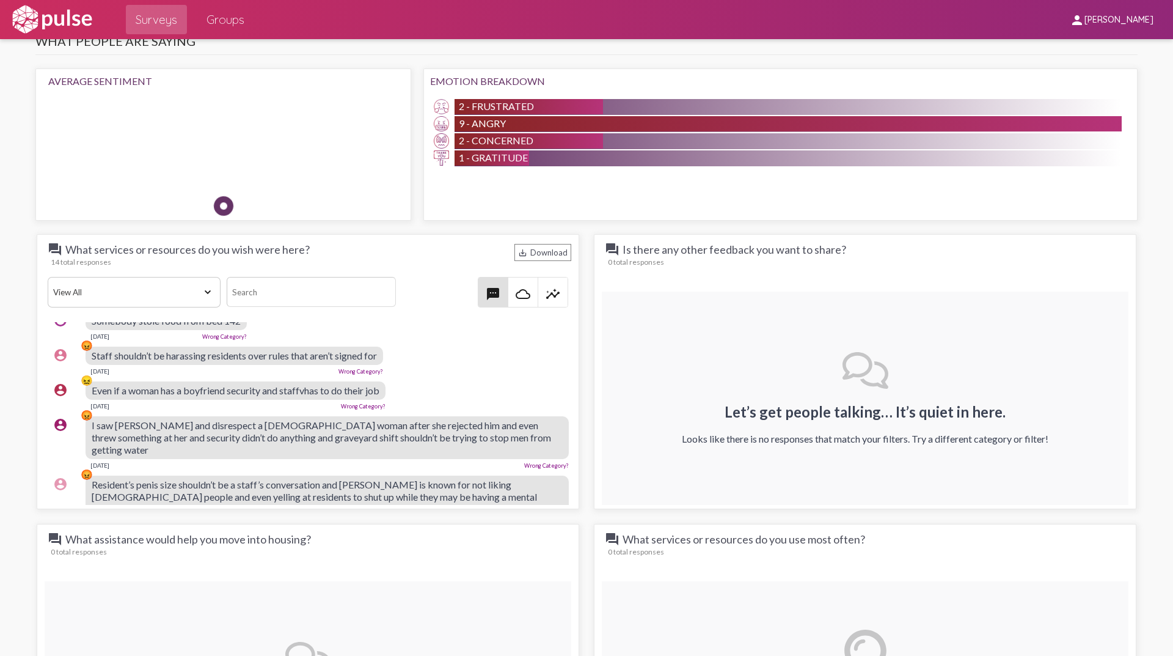
scroll to position [99, 0]
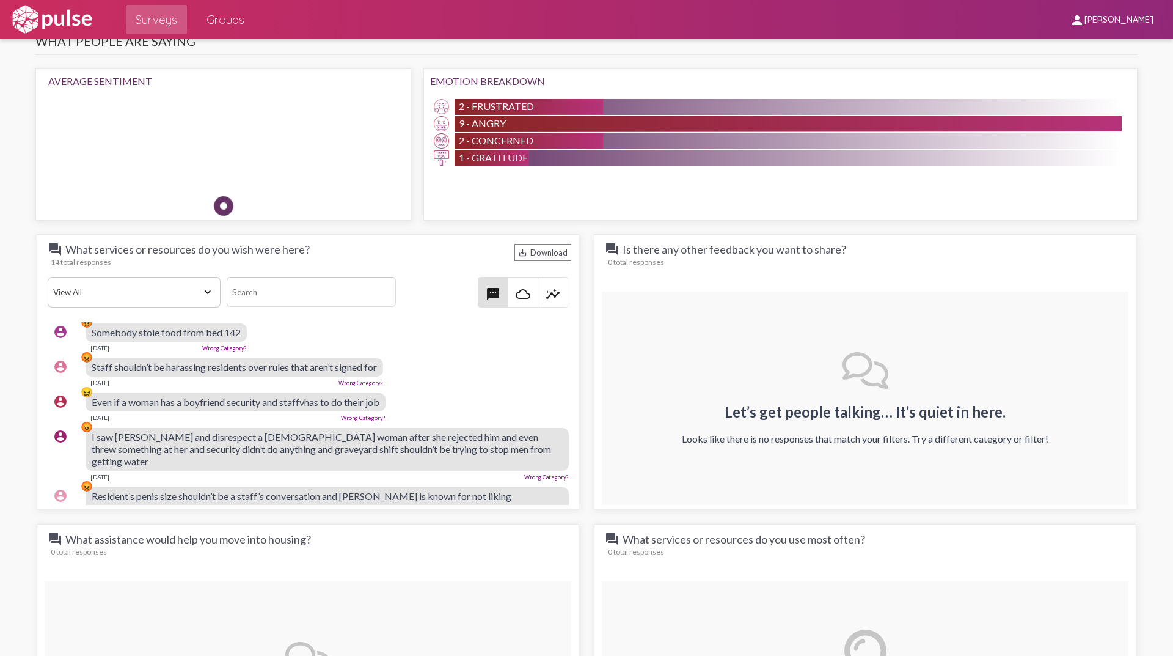
drag, startPoint x: 126, startPoint y: 465, endPoint x: 92, endPoint y: 440, distance: 42.4
click at [92, 440] on div "account_circle 😡 I saw [PERSON_NAME] and disrespect a [DEMOGRAPHIC_DATA] woman …" at bounding box center [311, 454] width 527 height 64
copy div "😡 I saw [PERSON_NAME] and disrespect a [DEMOGRAPHIC_DATA] woman after she rejec…"
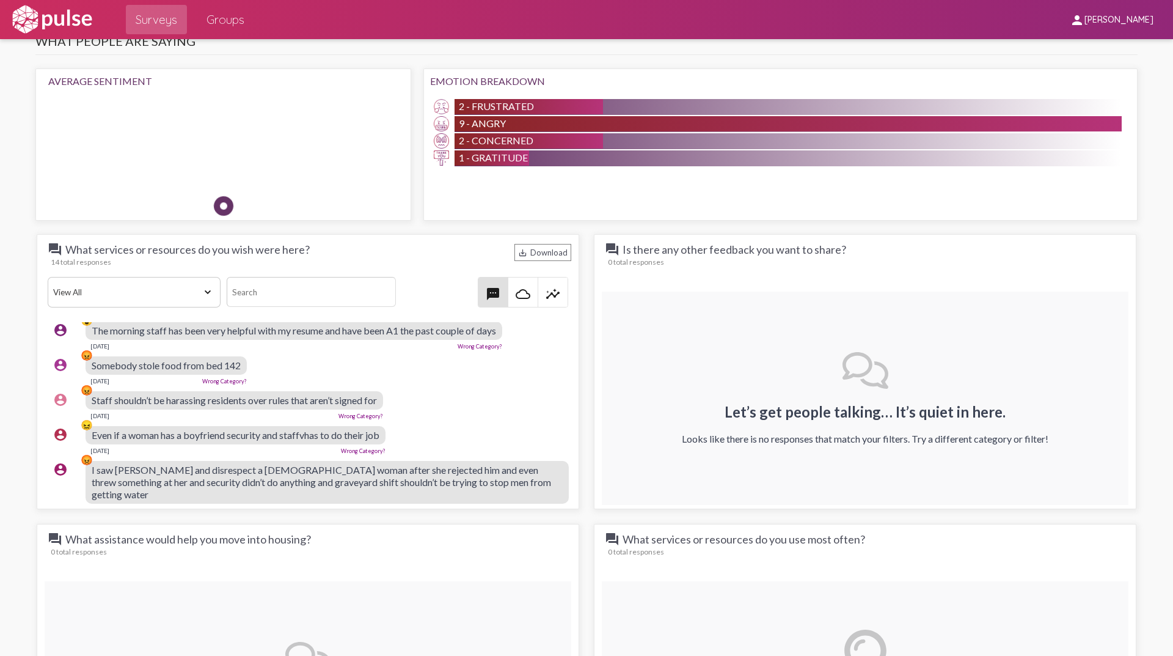
scroll to position [38, 0]
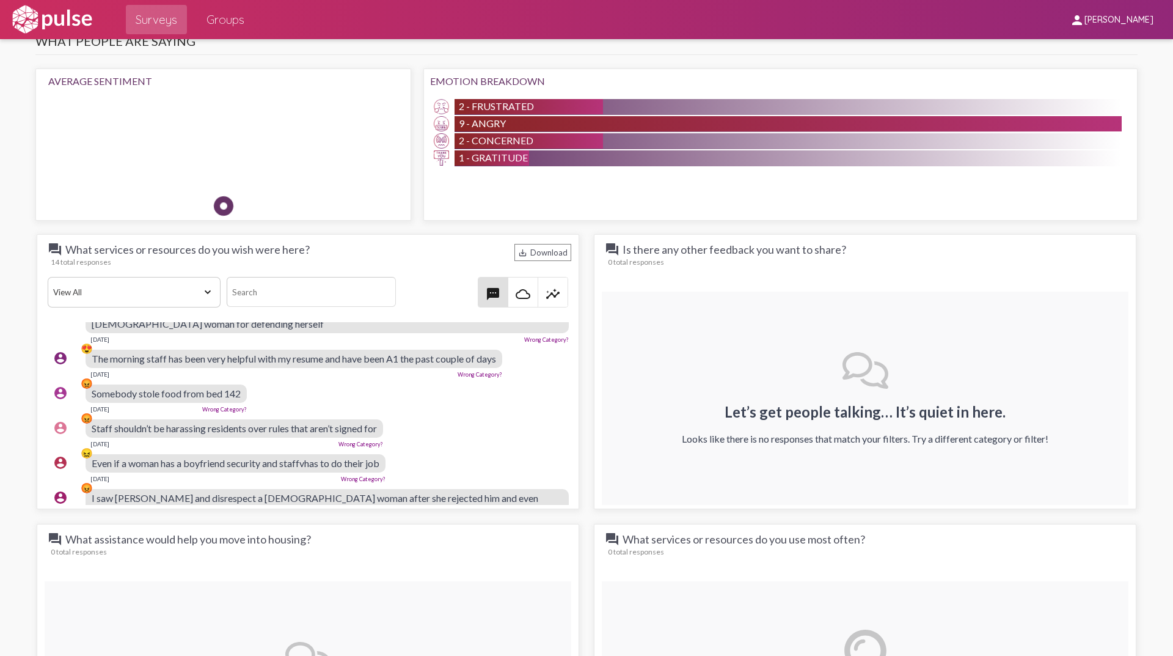
drag, startPoint x: 122, startPoint y: 442, endPoint x: 89, endPoint y: 432, distance: 34.4
click at [89, 432] on div "account_circle 😡 Staff shouldn’t be harassing residents over rules that aren’t …" at bounding box center [311, 433] width 527 height 39
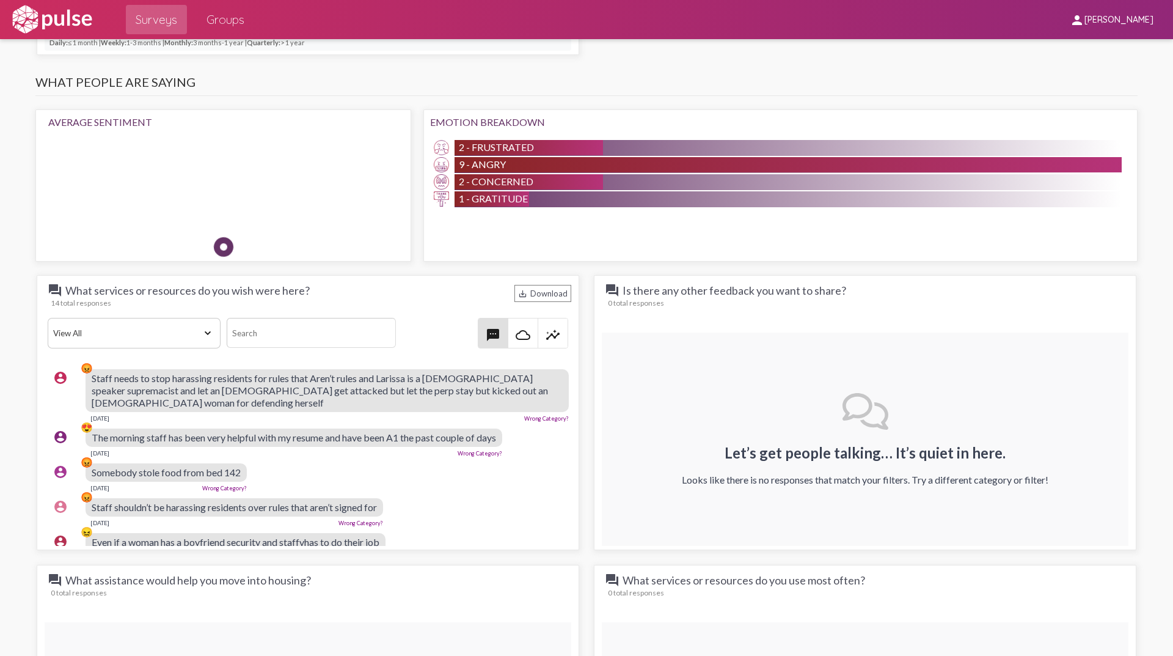
scroll to position [978, 0]
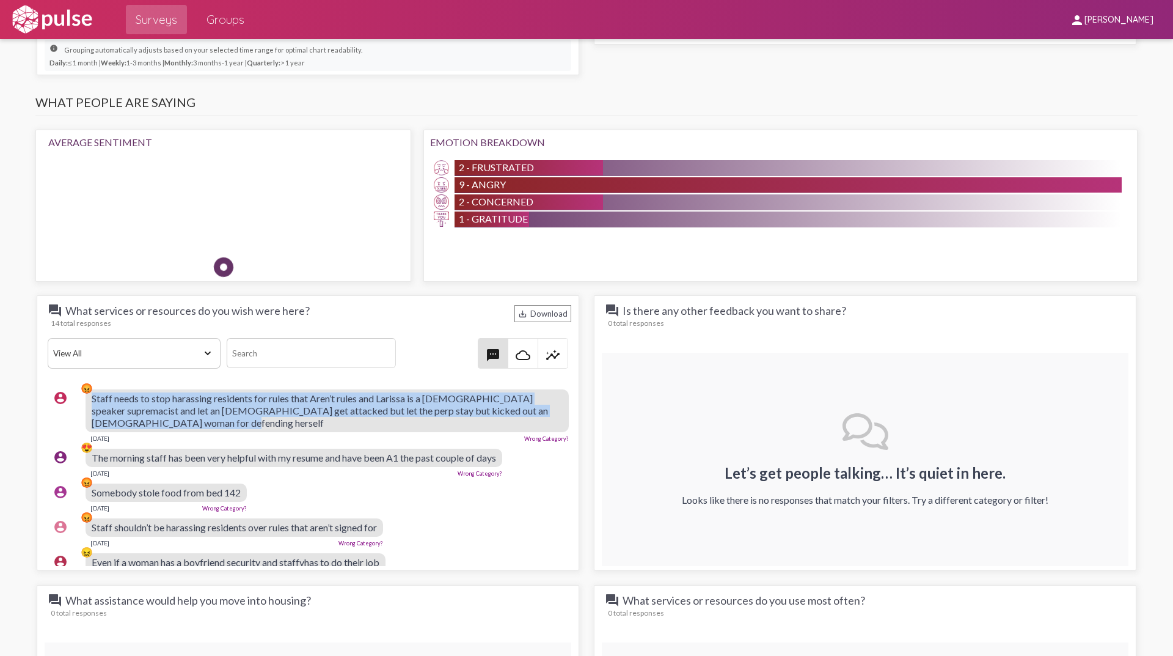
drag, startPoint x: 256, startPoint y: 422, endPoint x: 87, endPoint y: 406, distance: 169.4
click at [87, 406] on div "account_circle 😡 Staff needs to stop harassing residents for rules that Aren’t …" at bounding box center [311, 416] width 527 height 64
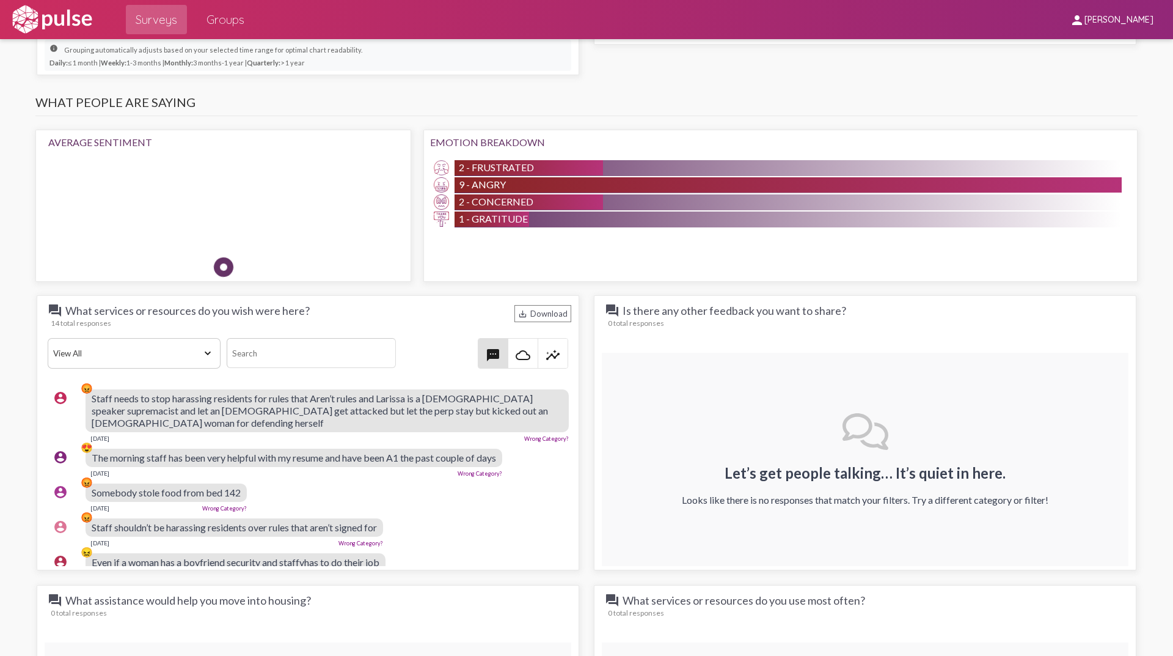
drag, startPoint x: 119, startPoint y: 436, endPoint x: 130, endPoint y: 439, distance: 11.3
click at [109, 436] on div "[DATE]" at bounding box center [99, 438] width 19 height 7
drag, startPoint x: 122, startPoint y: 436, endPoint x: 88, endPoint y: 412, distance: 42.1
click at [88, 412] on div "account_circle 😡 Staff needs to stop harassing residents for rules that Aren’t …" at bounding box center [311, 416] width 527 height 64
drag, startPoint x: 126, startPoint y: 471, endPoint x: 94, endPoint y: 459, distance: 34.1
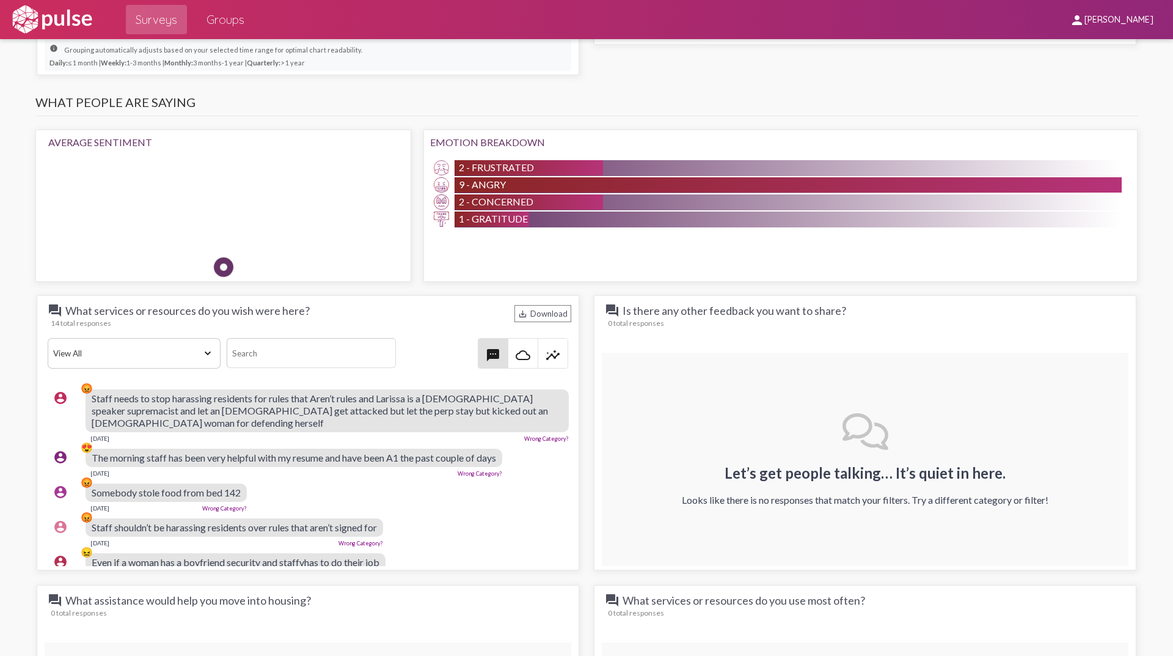
click at [93, 459] on div "The morning staff has been very helpful with my resume and have been A1 the pas…" at bounding box center [294, 463] width 417 height 28
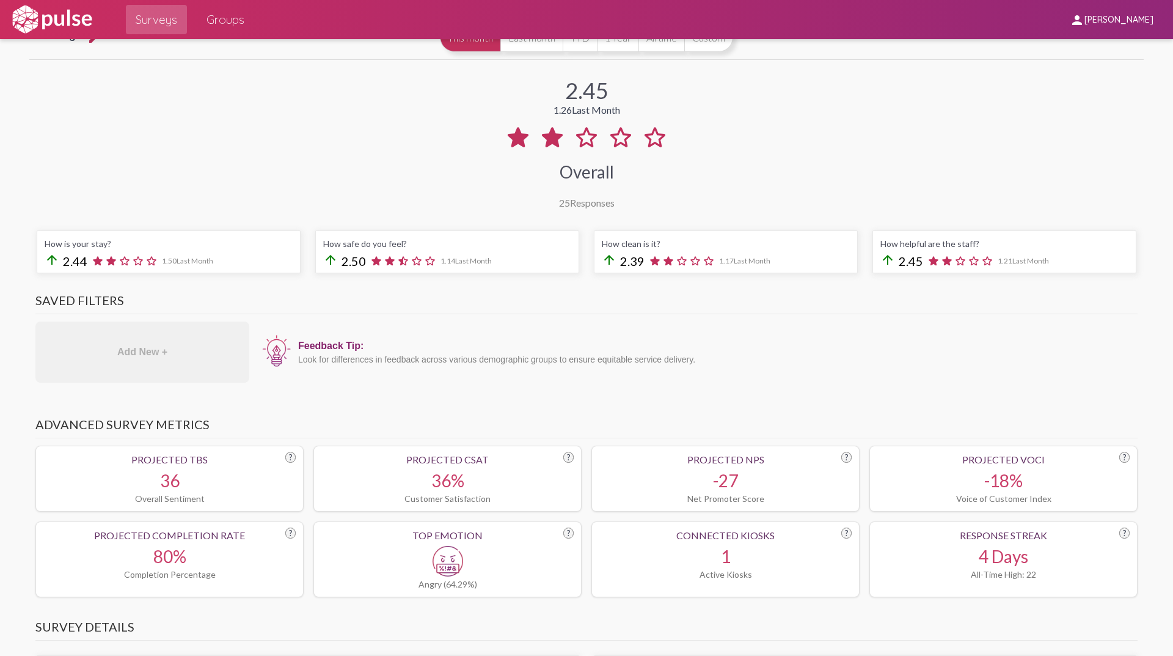
scroll to position [0, 0]
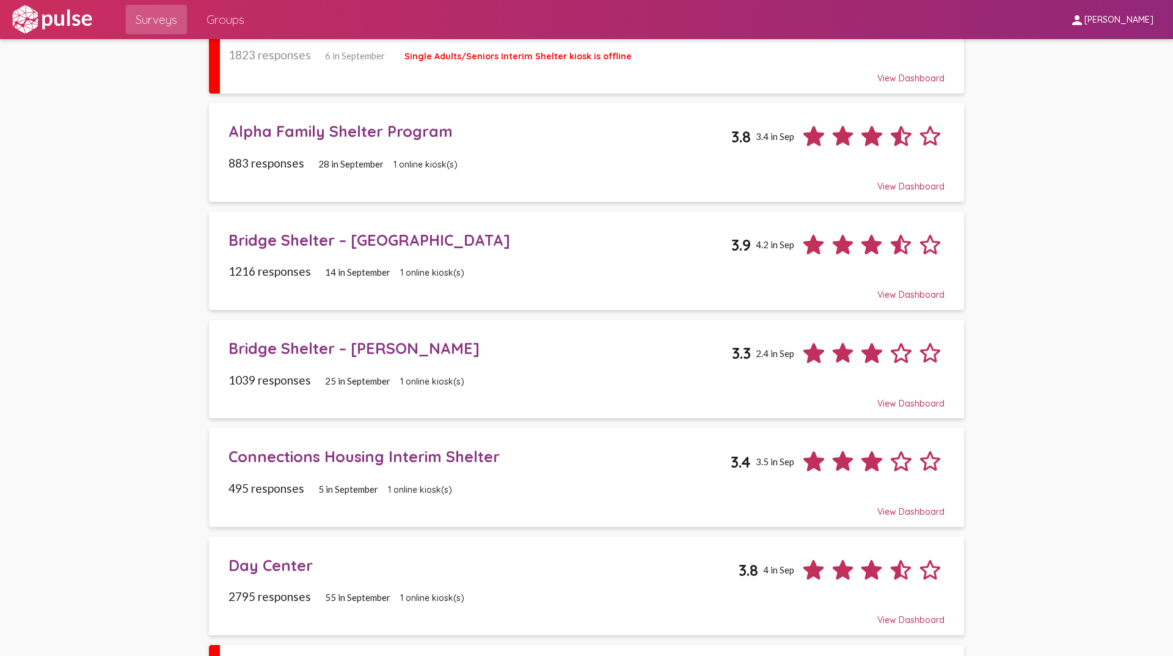
scroll to position [306, 0]
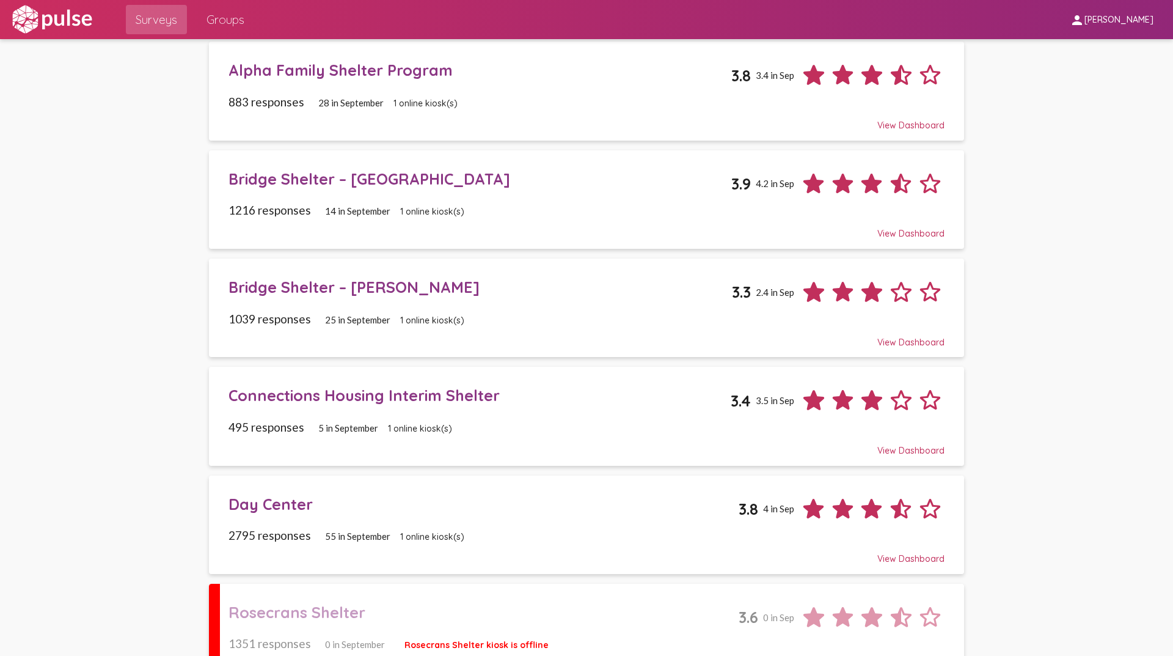
click at [359, 389] on div "Connections Housing Interim Shelter" at bounding box center [480, 395] width 503 height 19
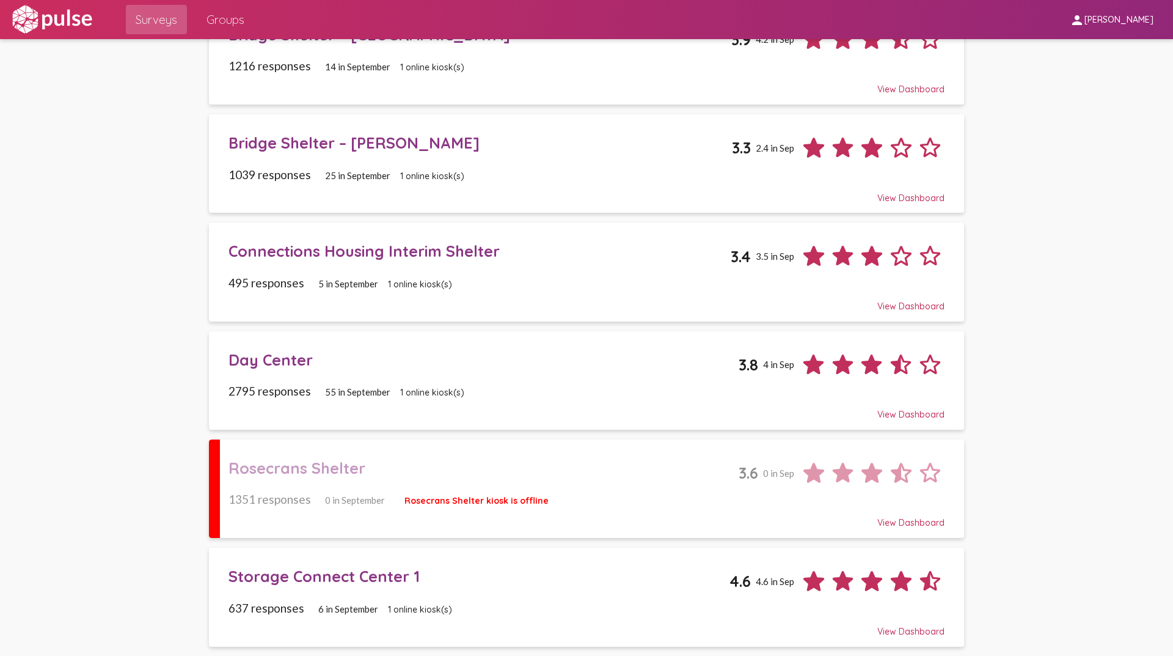
scroll to position [451, 0]
